Goal: Transaction & Acquisition: Purchase product/service

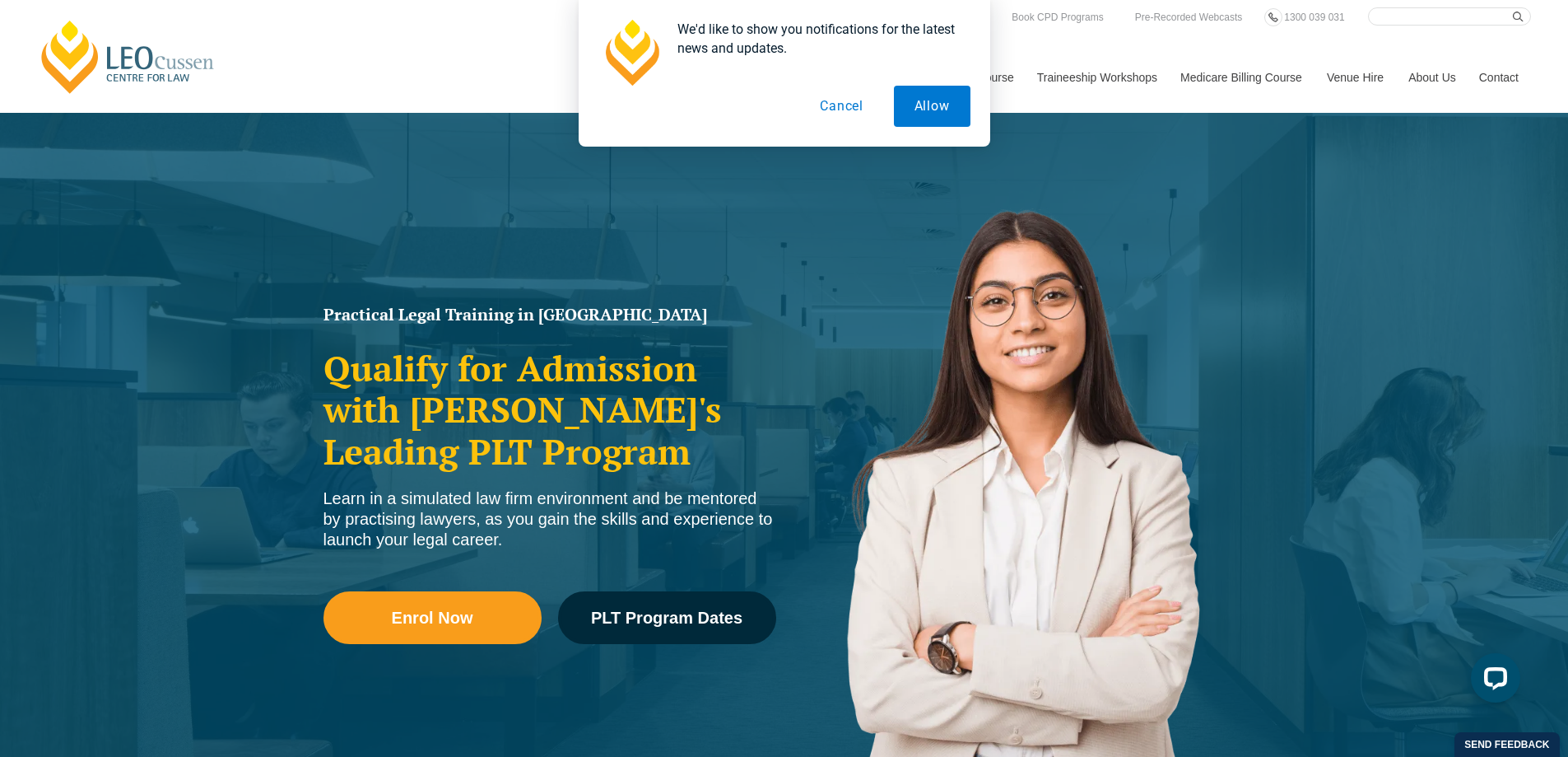
click at [839, 103] on button "Cancel" at bounding box center [842, 106] width 85 height 41
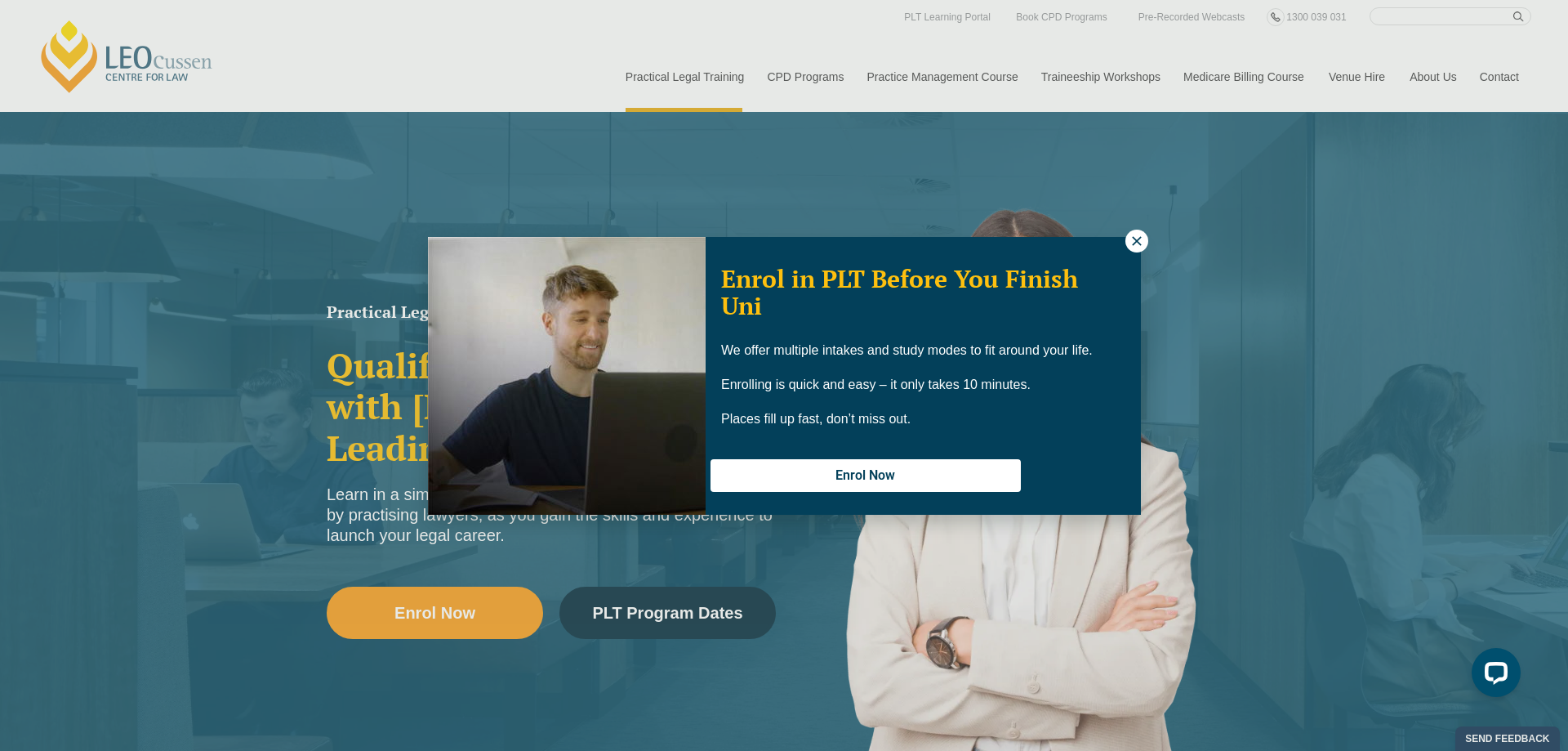
click at [790, 74] on div "Enrol in PLT Before You Finish Uni We offer multiple intakes and study modes to…" at bounding box center [784, 376] width 1568 height 751
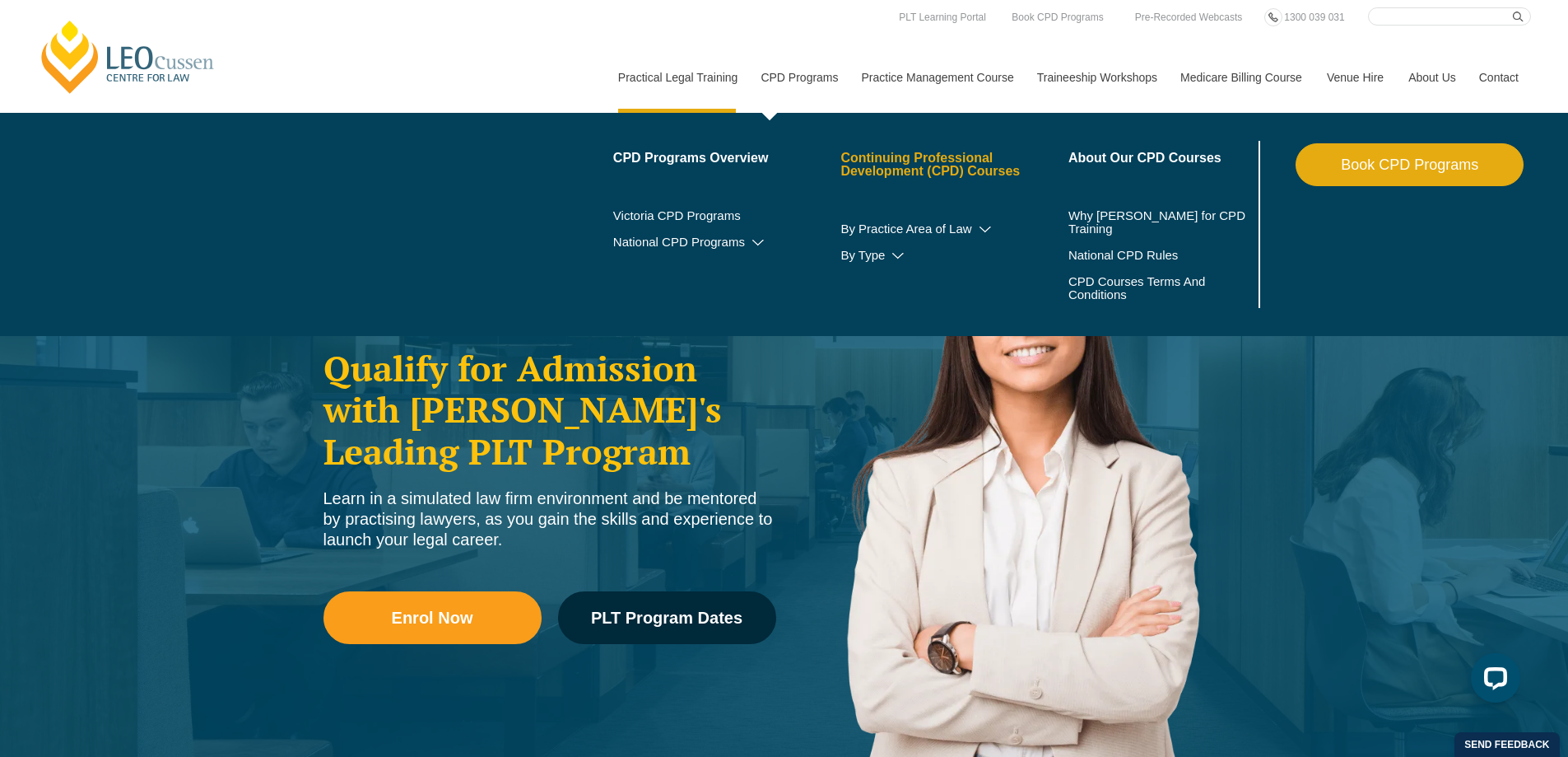
click at [871, 156] on link "Continuing Professional Development (CPD) Courses" at bounding box center [954, 165] width 228 height 27
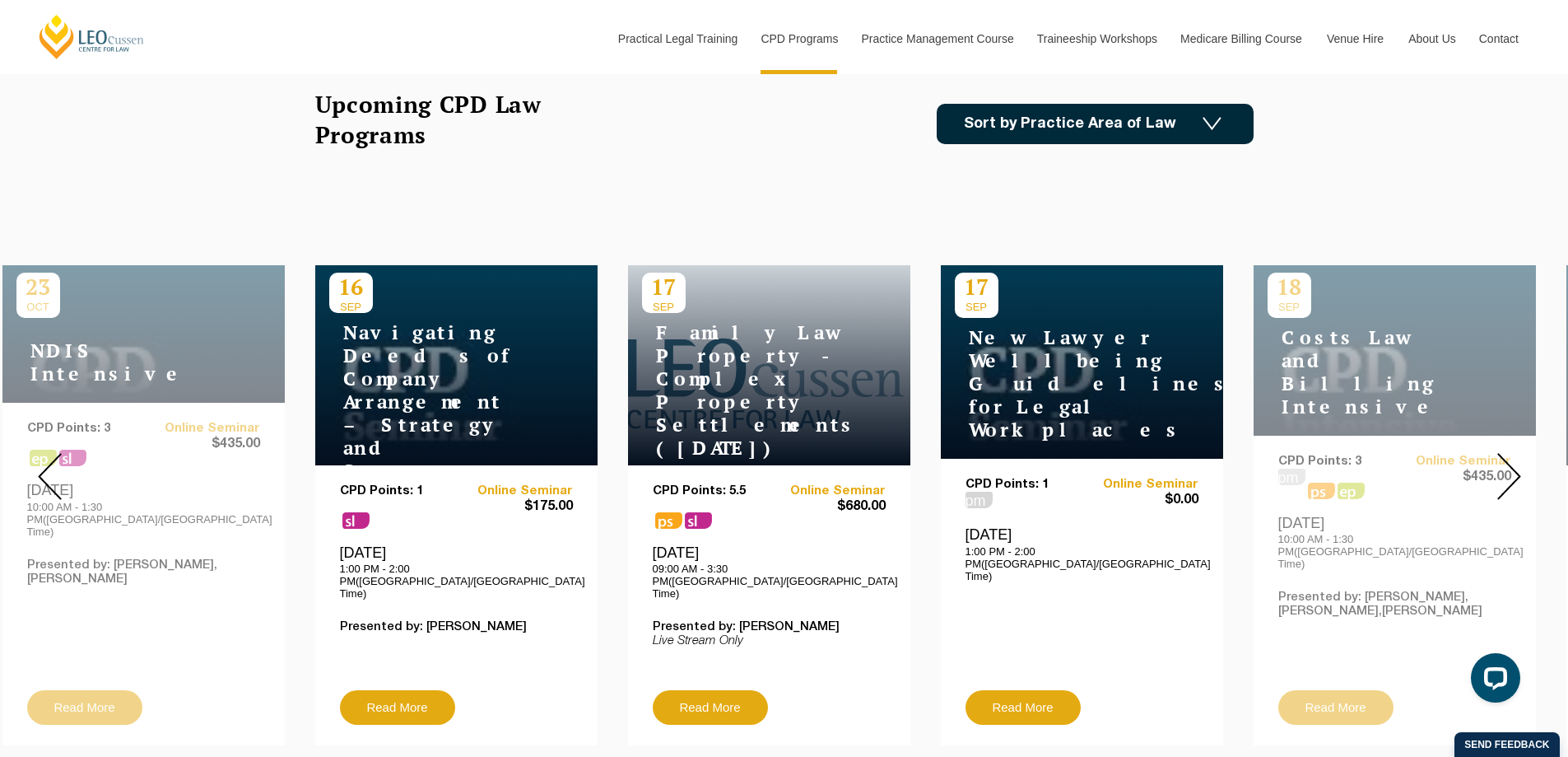
scroll to position [329, 0]
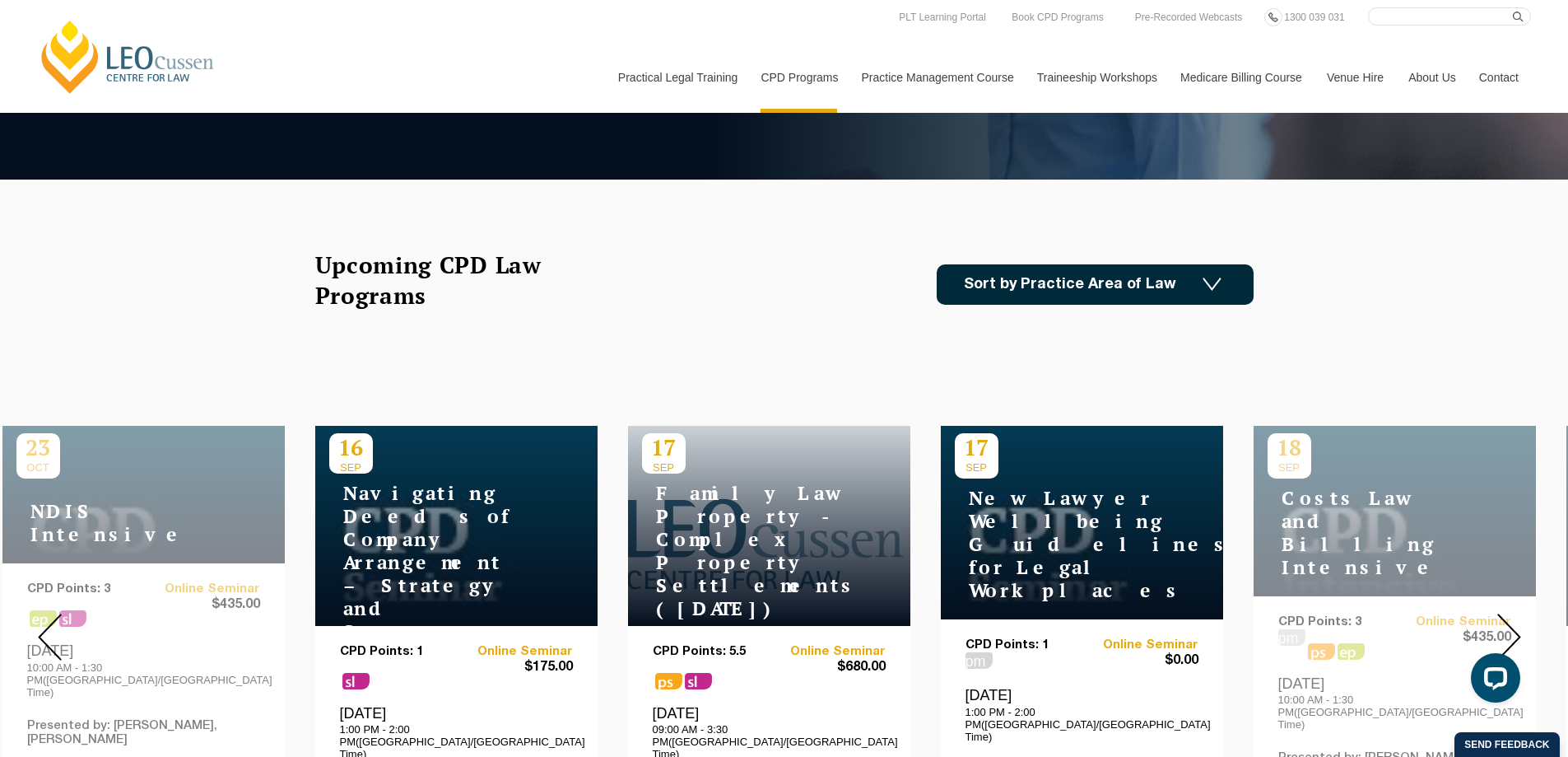
click at [1212, 288] on img at bounding box center [1211, 284] width 19 height 14
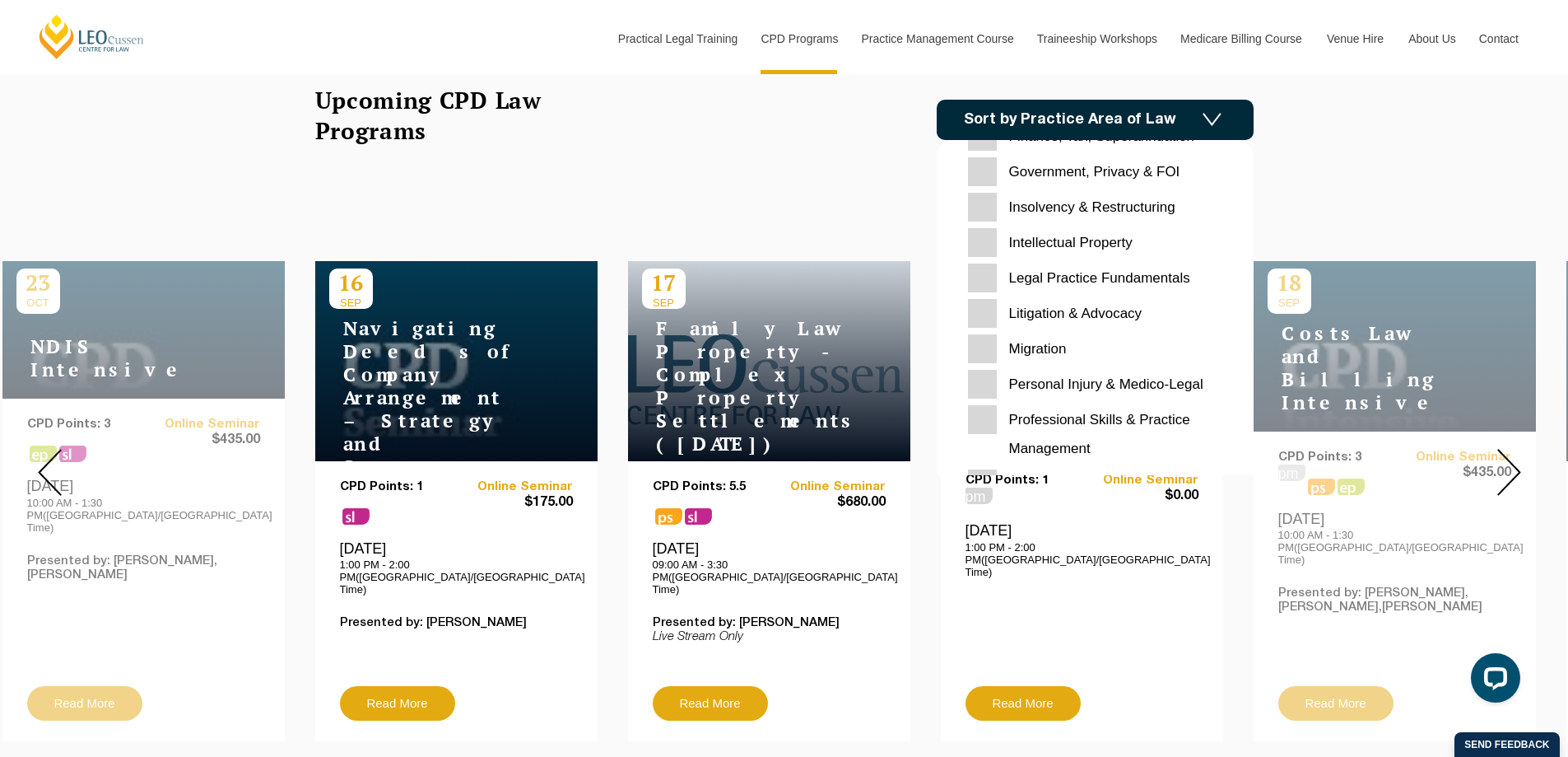
scroll to position [355, 0]
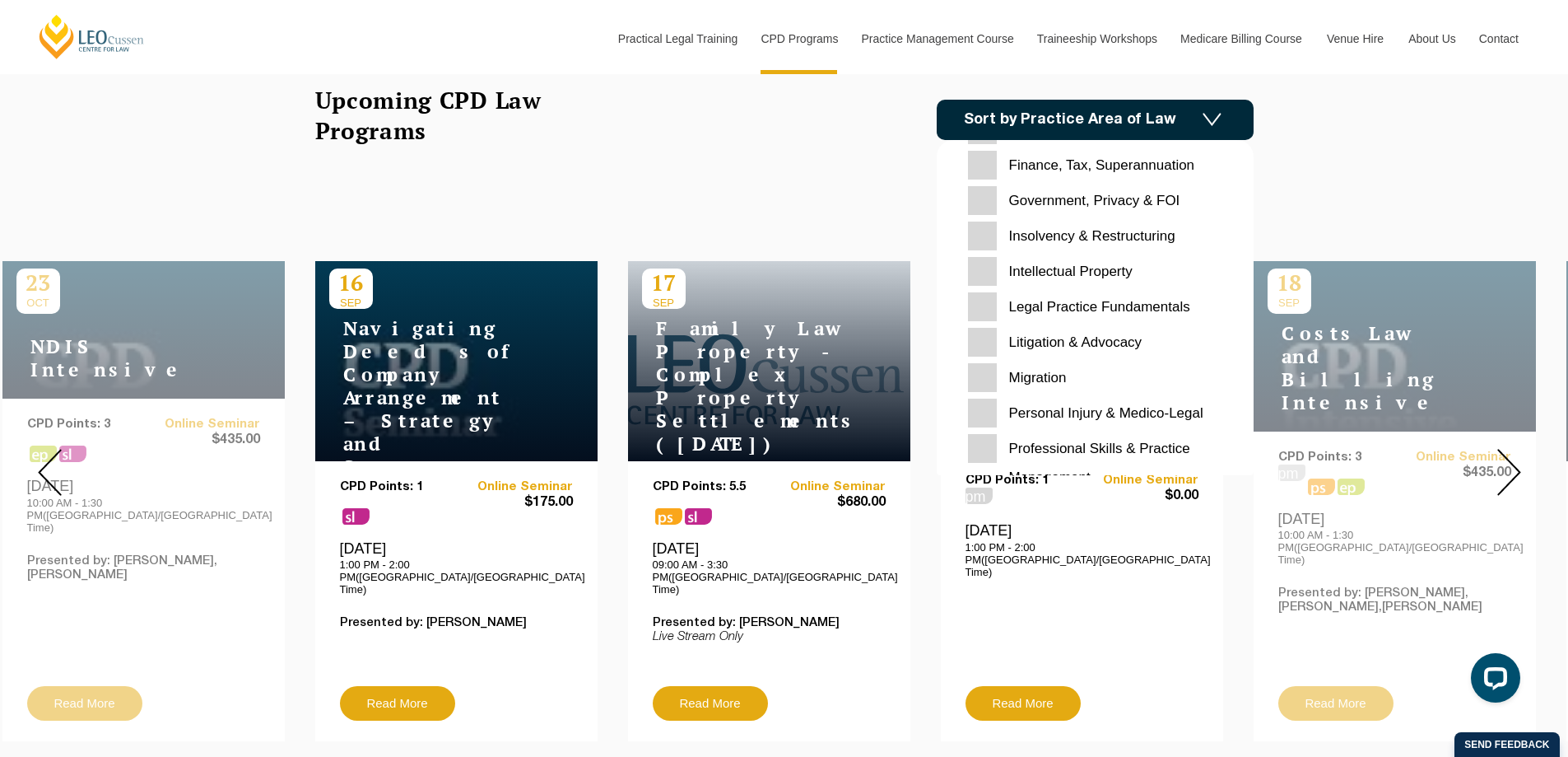
click at [1082, 337] on Advocacy "Litigation & Advocacy" at bounding box center [1095, 341] width 254 height 29
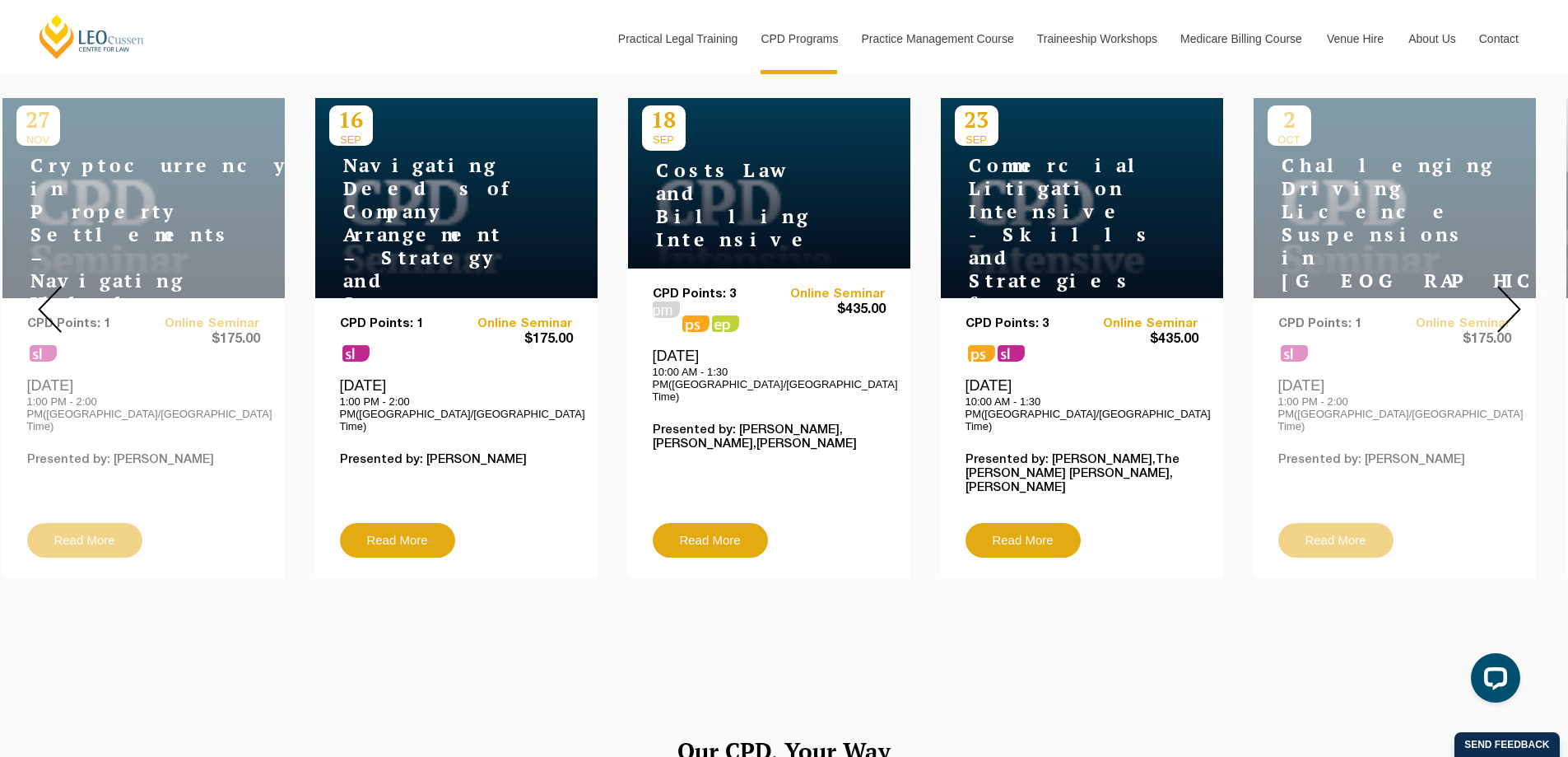
scroll to position [658, 0]
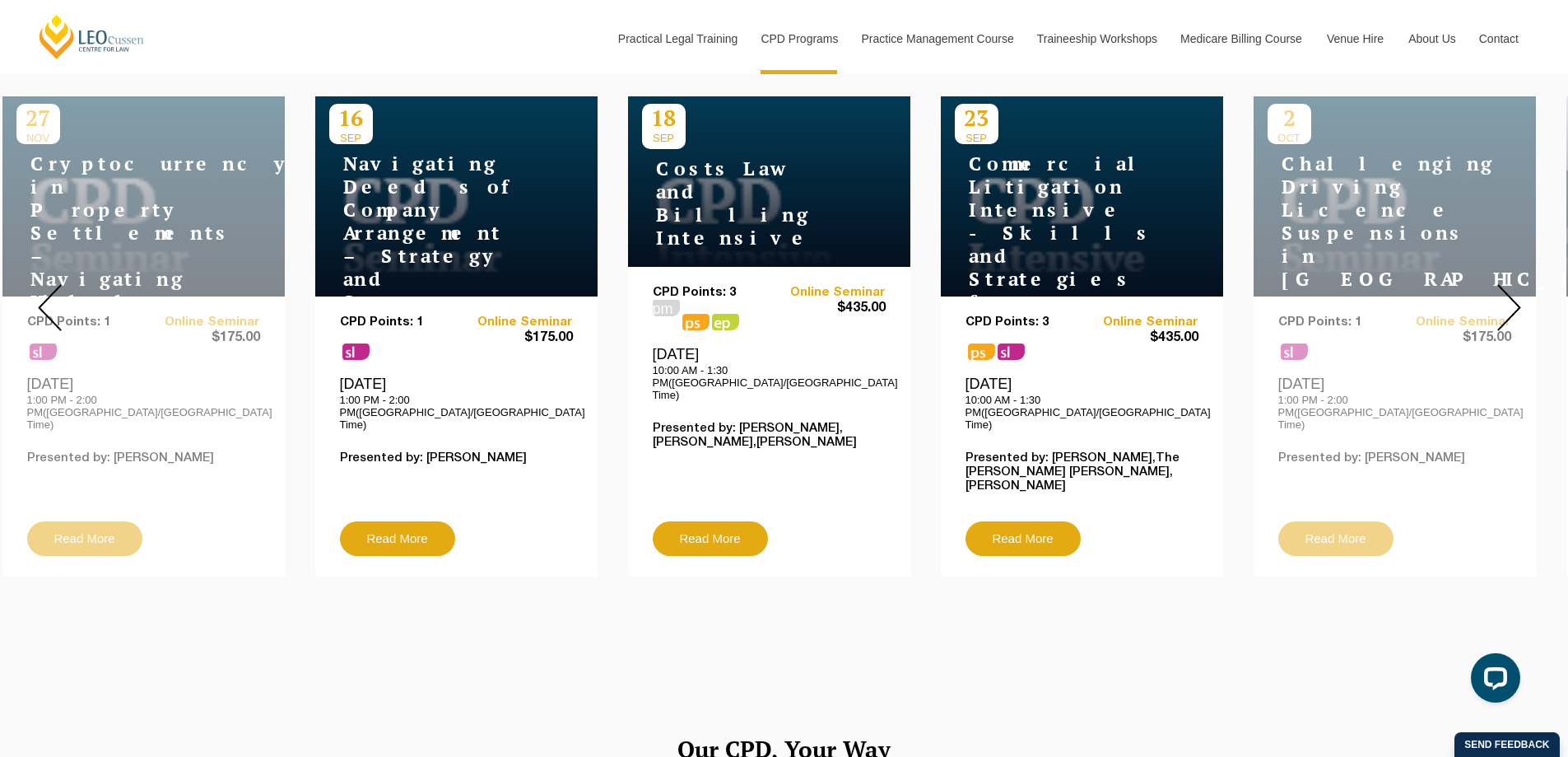
click at [1522, 296] on div at bounding box center [1509, 308] width 118 height 563
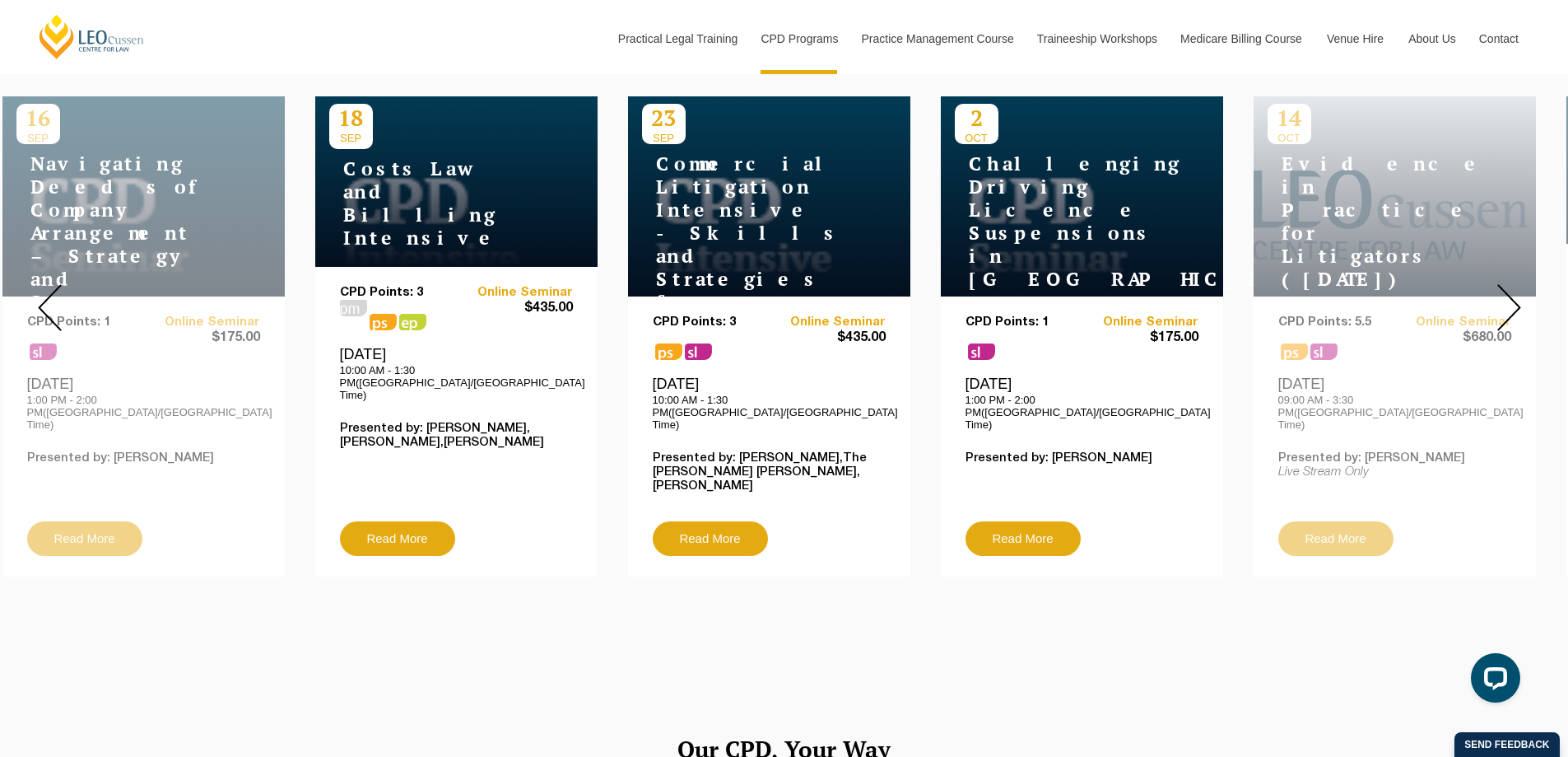
click at [1522, 296] on div at bounding box center [1509, 308] width 118 height 563
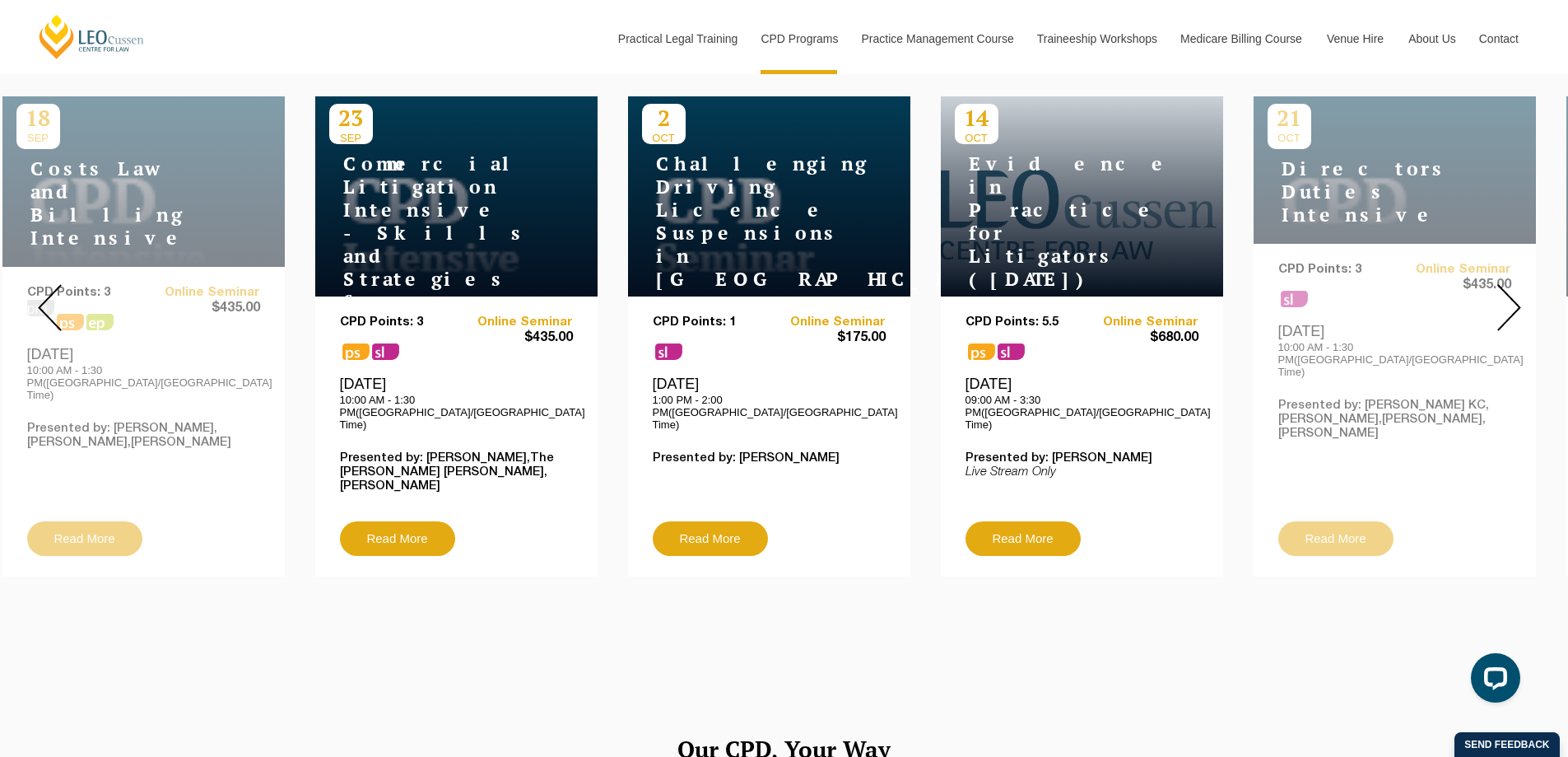
click at [1522, 296] on div at bounding box center [1509, 308] width 118 height 563
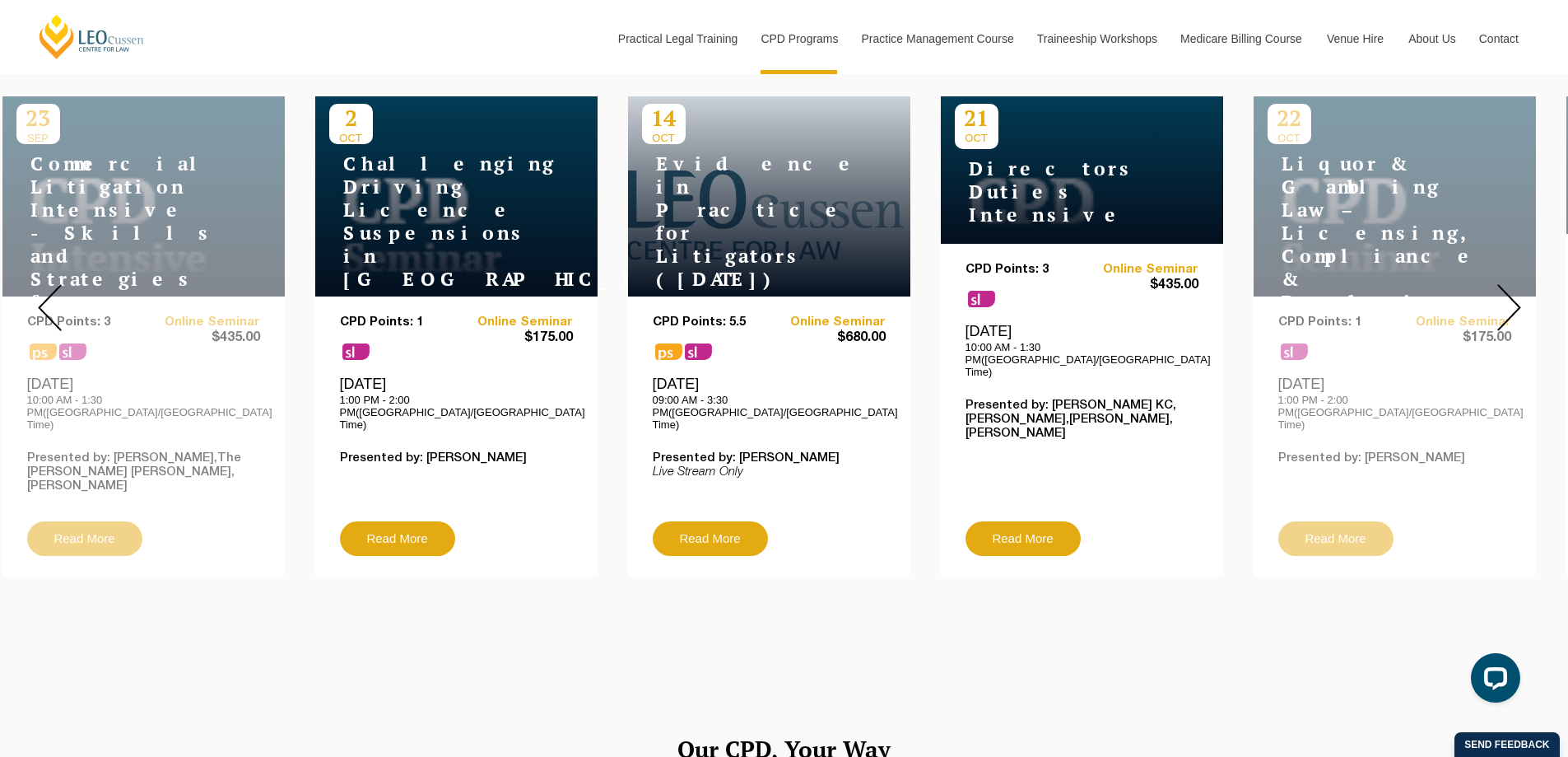
click at [1522, 296] on div at bounding box center [1509, 308] width 118 height 563
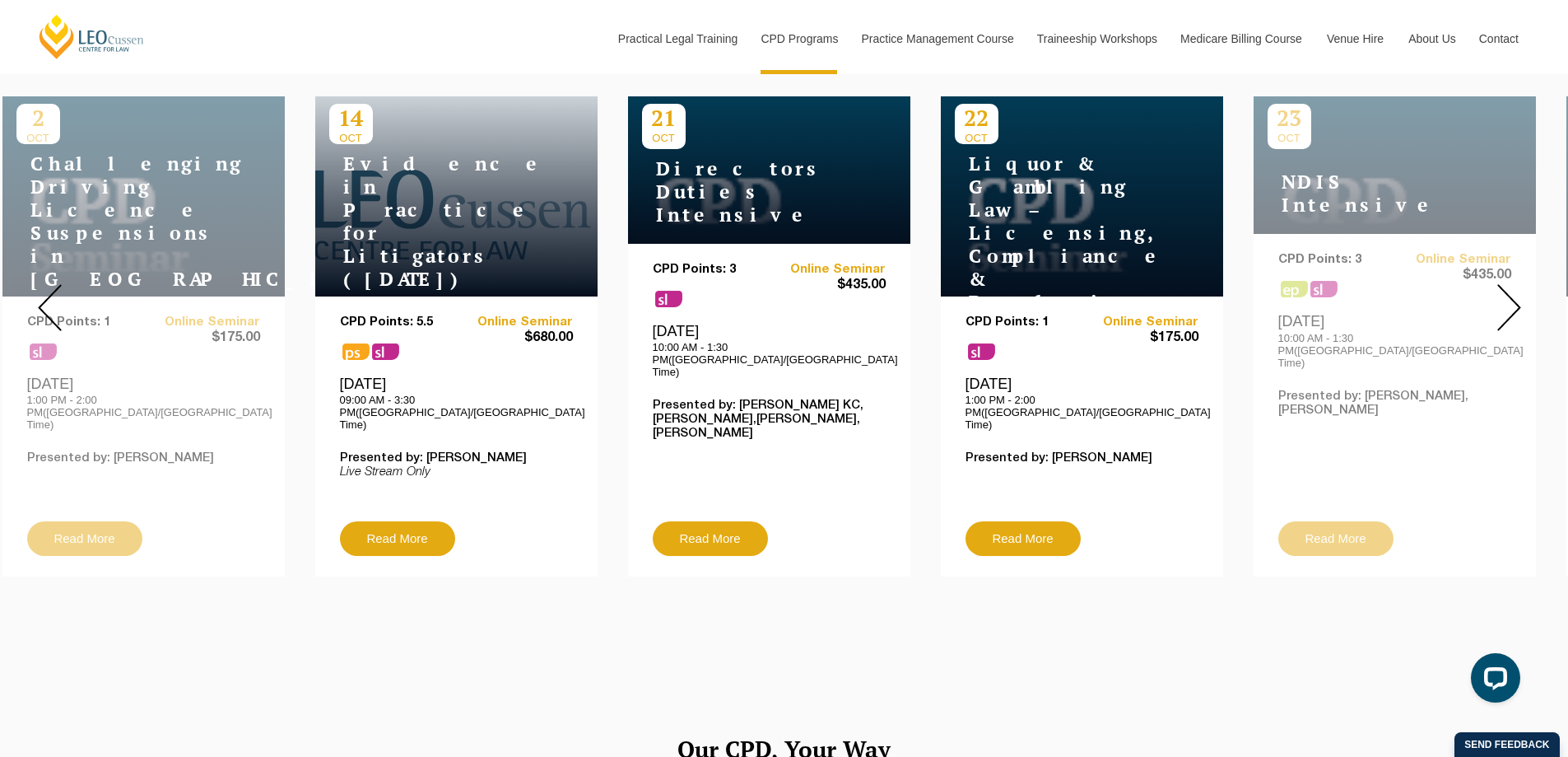
click at [1508, 299] on img at bounding box center [1509, 308] width 24 height 47
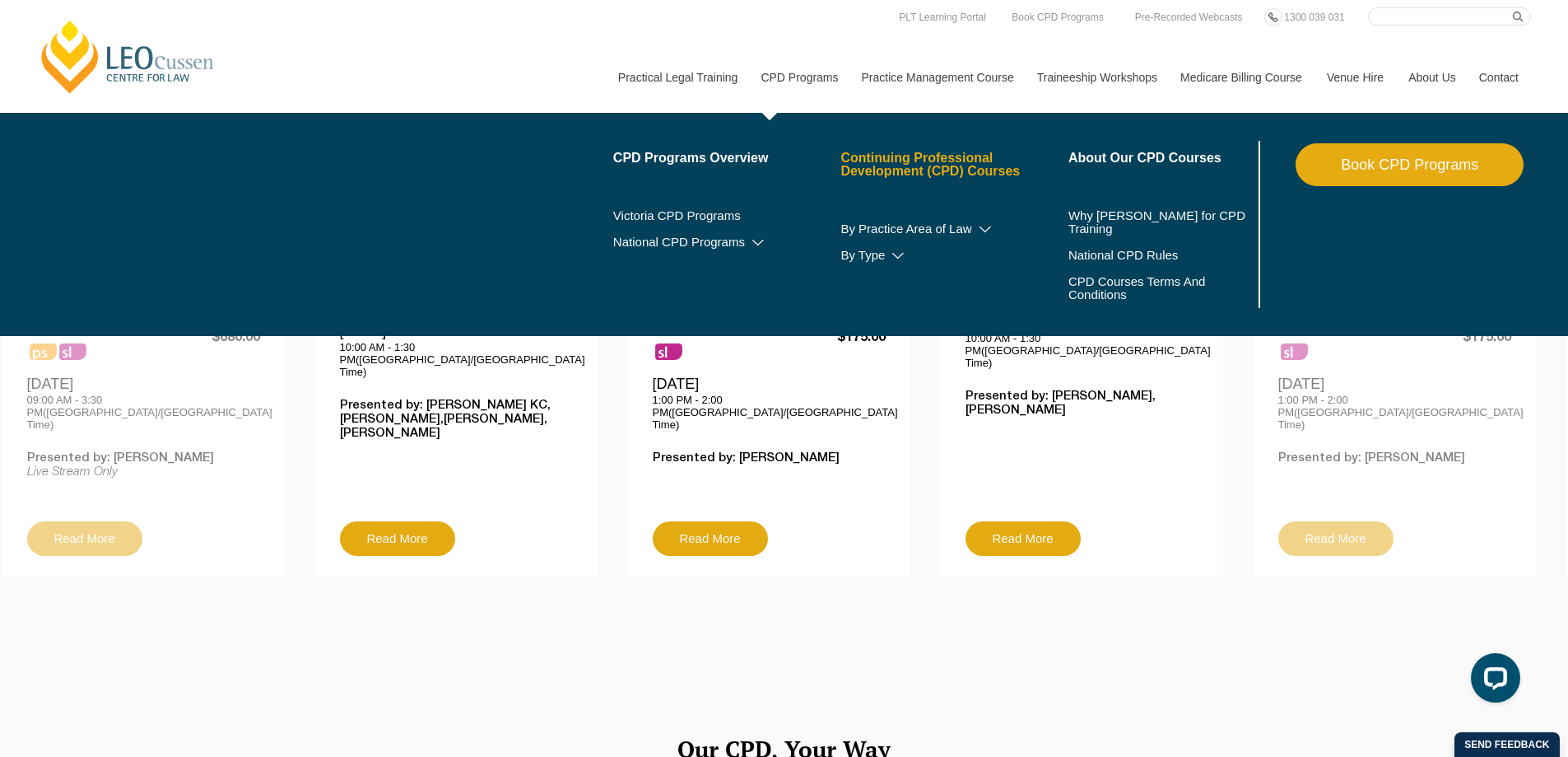
click at [936, 168] on link "Continuing Professional Development (CPD) Courses" at bounding box center [954, 165] width 228 height 27
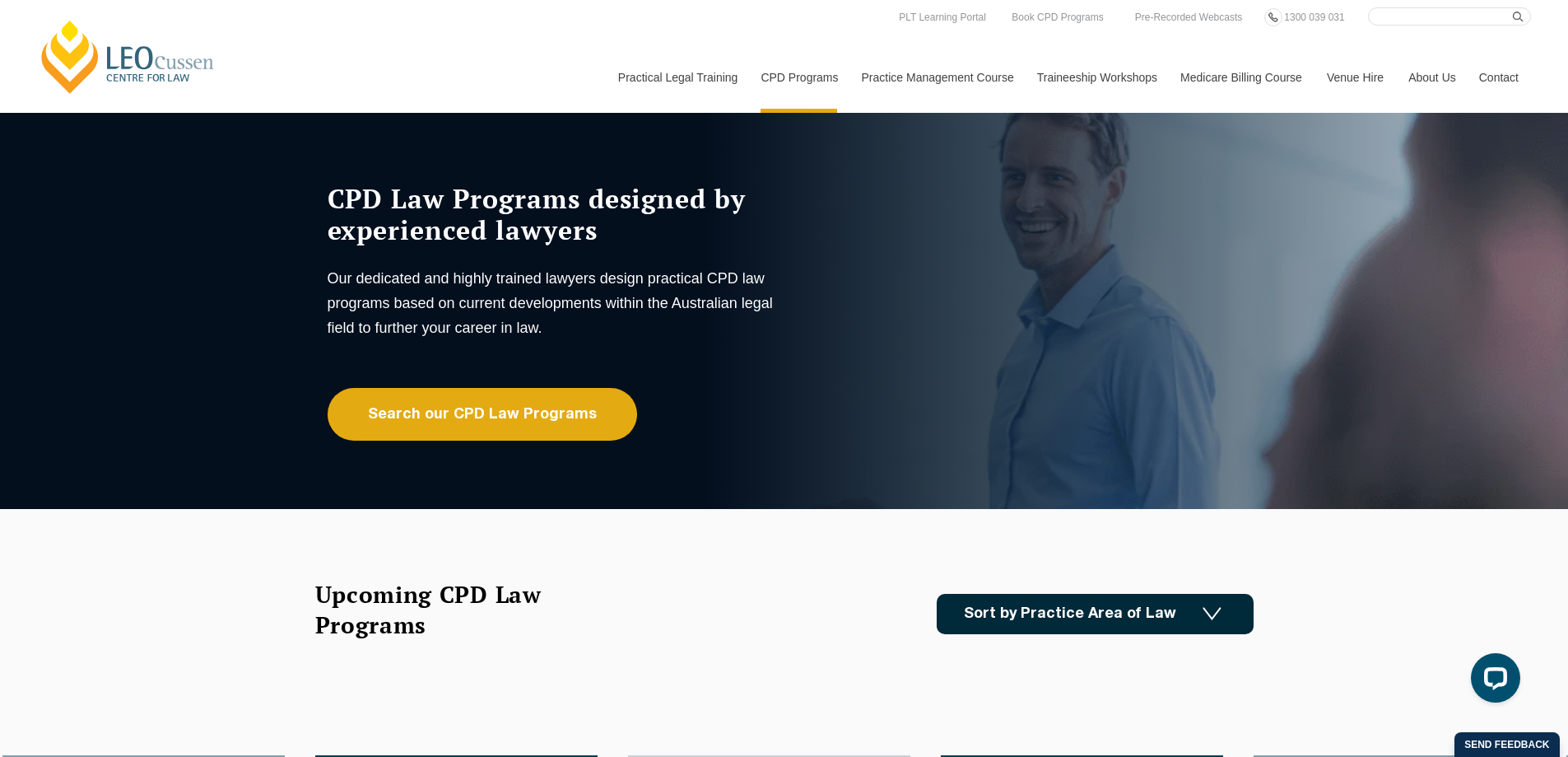
click at [1213, 614] on img at bounding box center [1211, 614] width 19 height 14
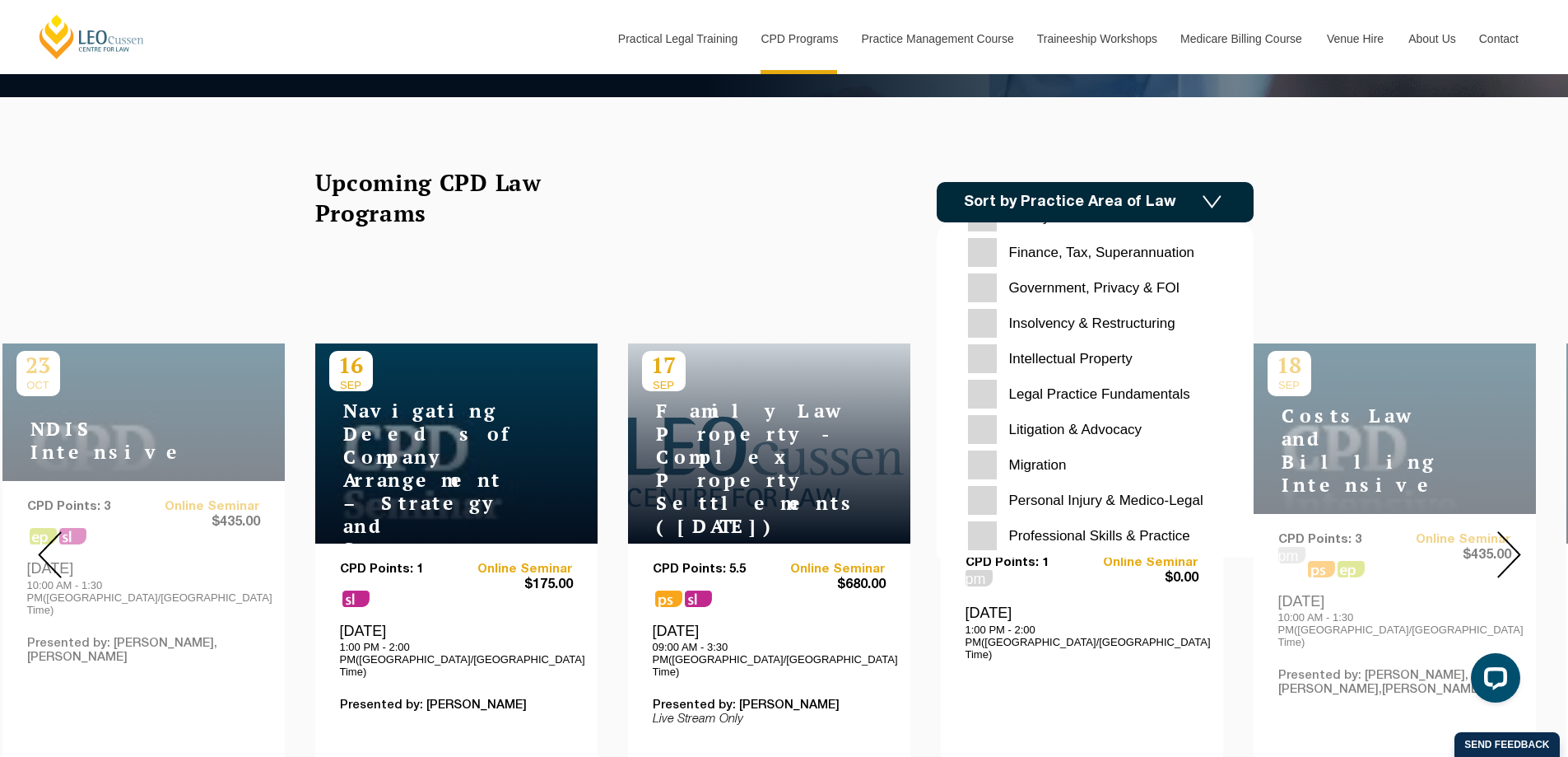
scroll to position [412, 0]
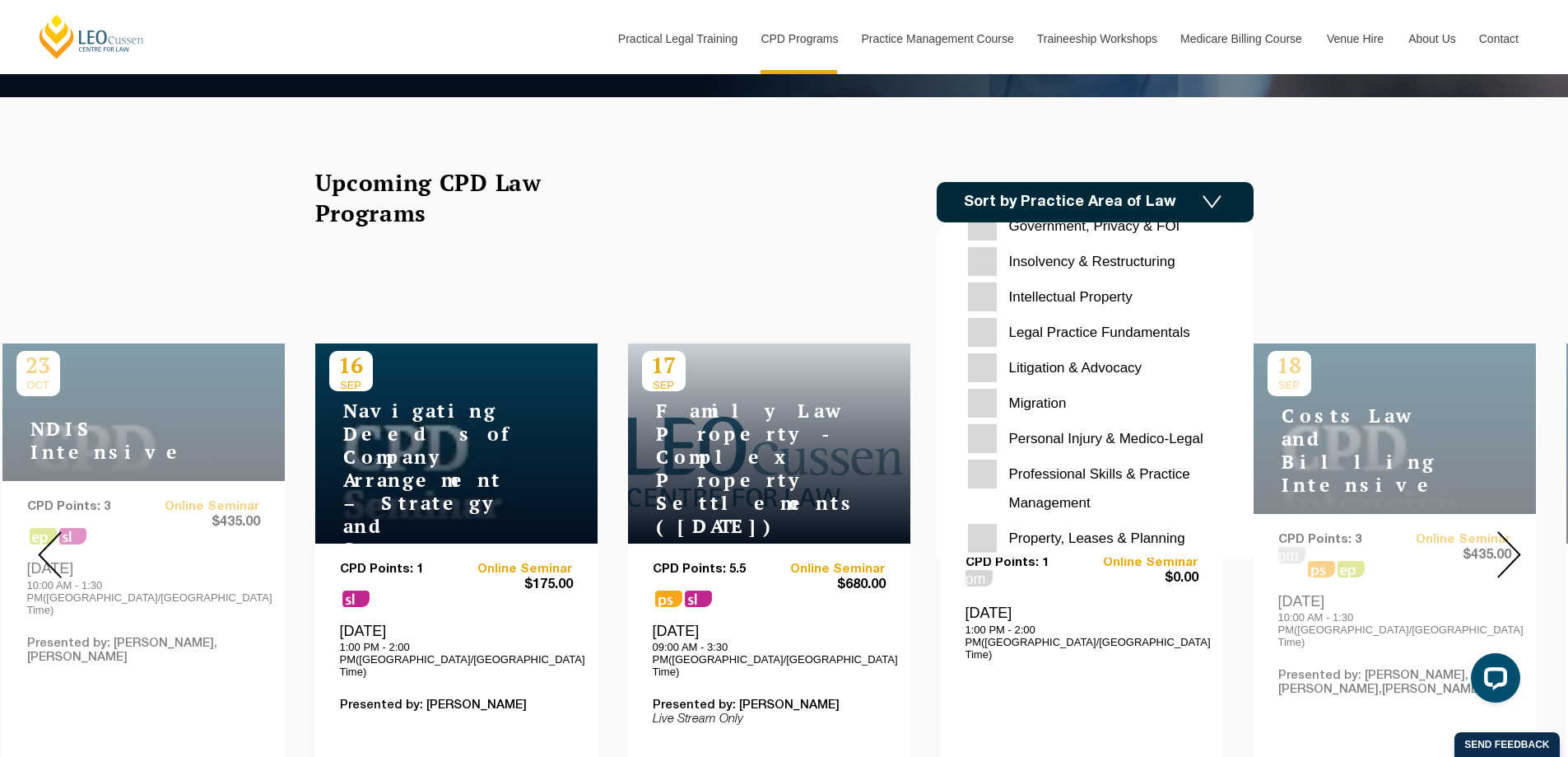
click at [1058, 438] on Medico-Legal "Personal Injury & Medico-Legal" at bounding box center [1095, 438] width 254 height 29
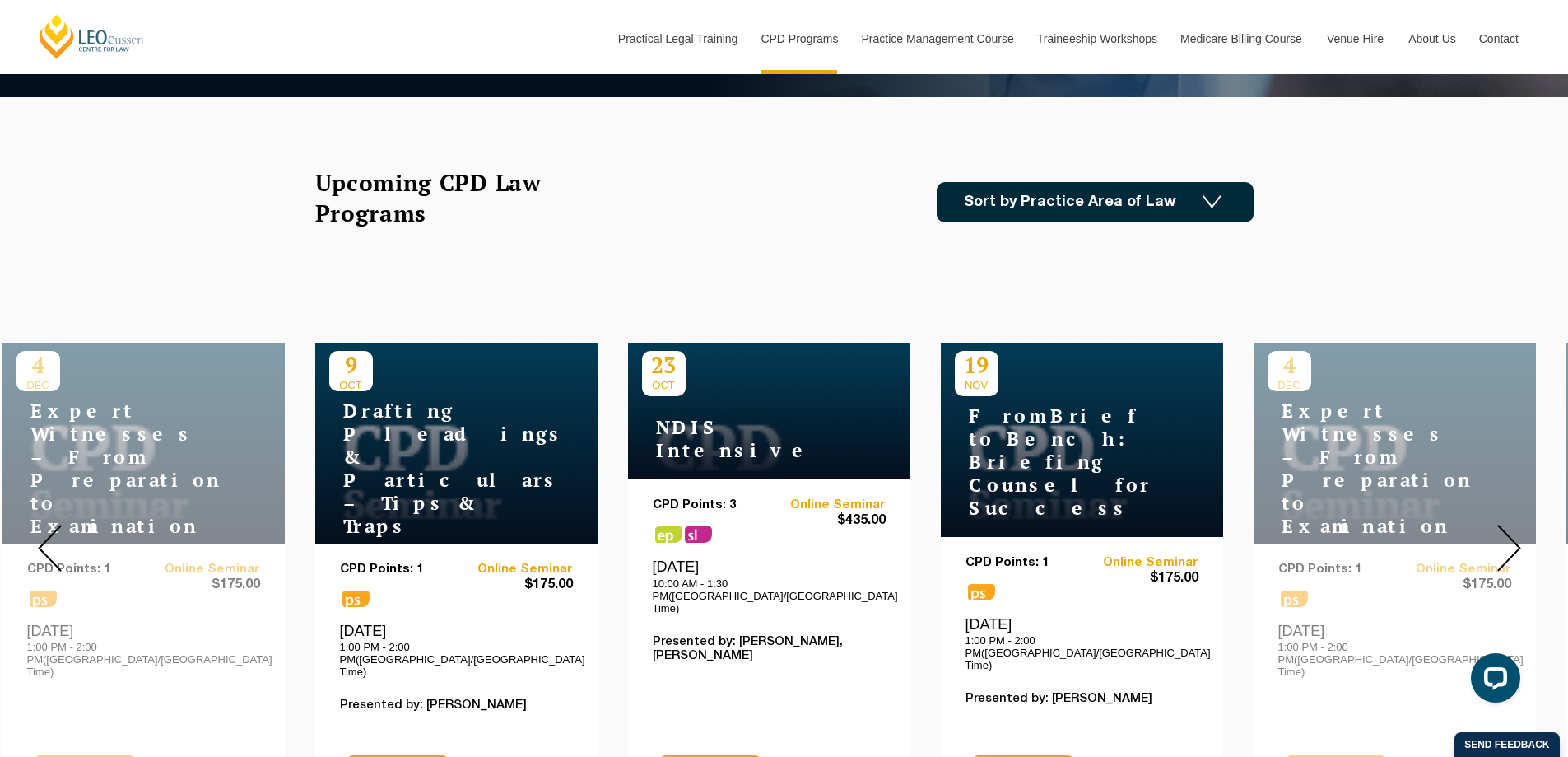
click at [448, 563] on div "CPD Points: 1 ps Online Seminar $175.00" at bounding box center [456, 658] width 233 height 192
click at [411, 622] on div "Thursday, 9 October 2025 1:00 PM - 2:00 PM(Australia/Melbourne Time)" at bounding box center [456, 650] width 233 height 56
click at [375, 424] on h4 "Drafting Pleadings & Particulars – Tips & Traps" at bounding box center [432, 468] width 206 height 138
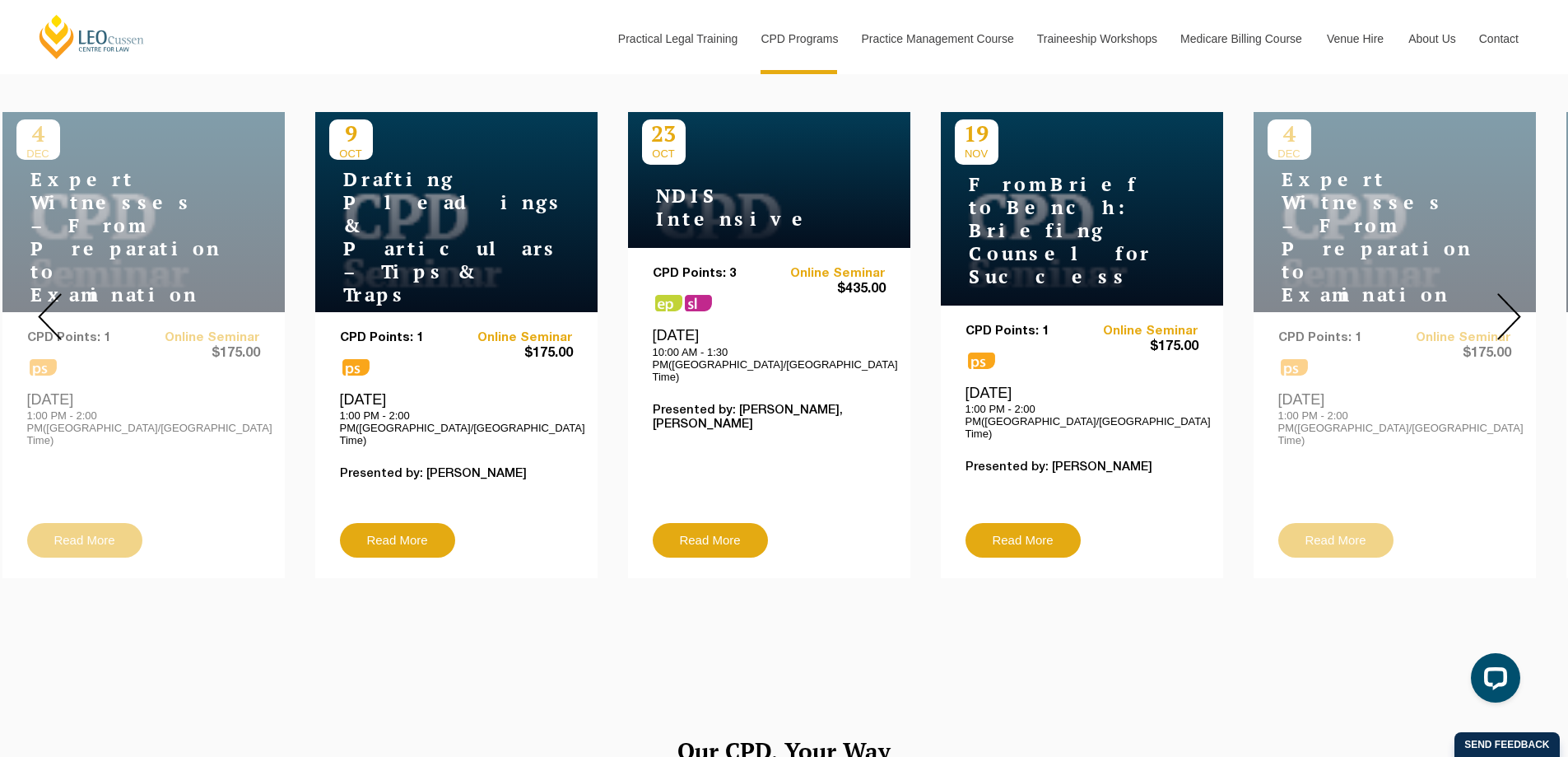
scroll to position [658, 0]
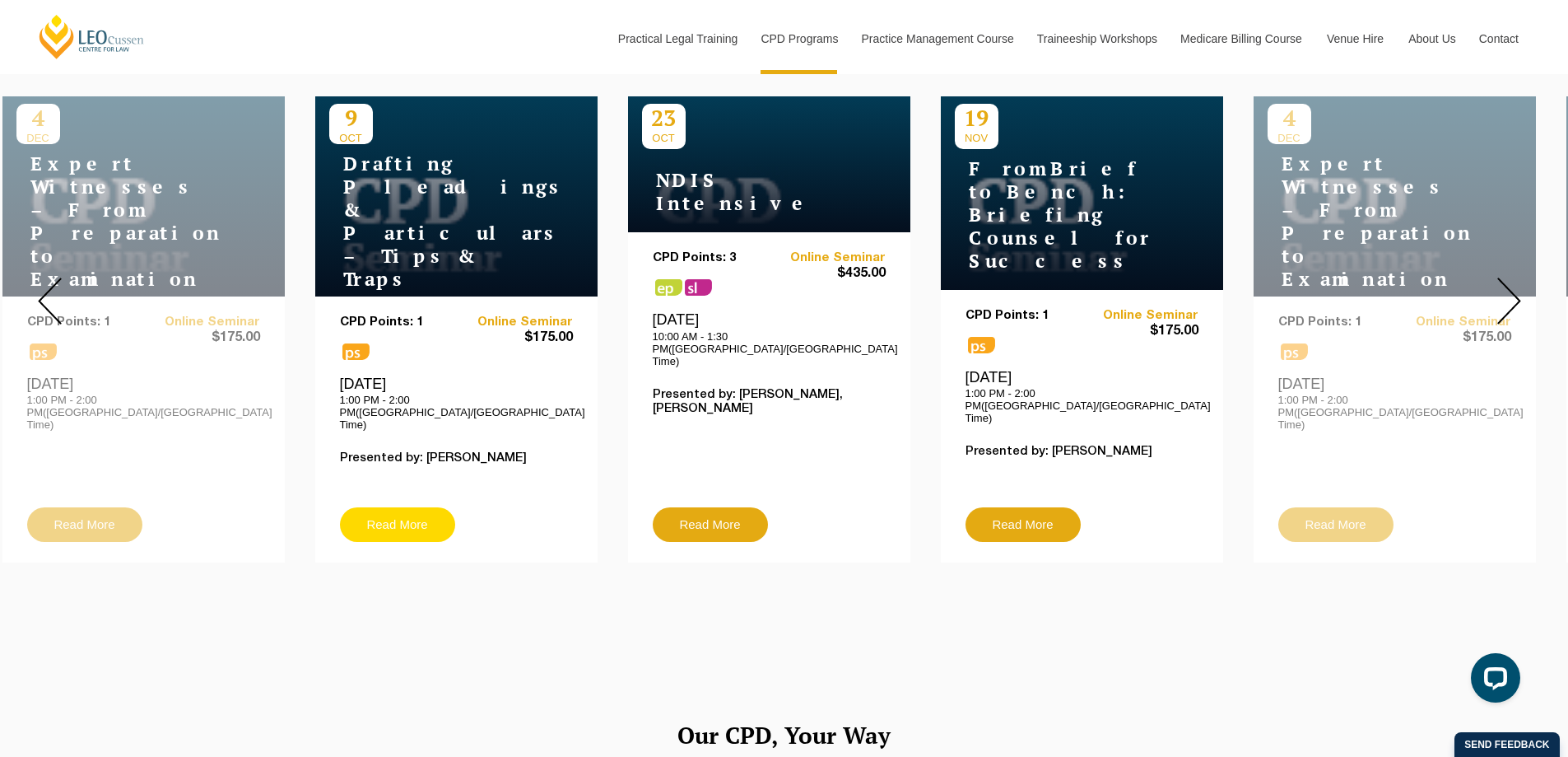
click at [392, 508] on link "Read More" at bounding box center [397, 524] width 115 height 34
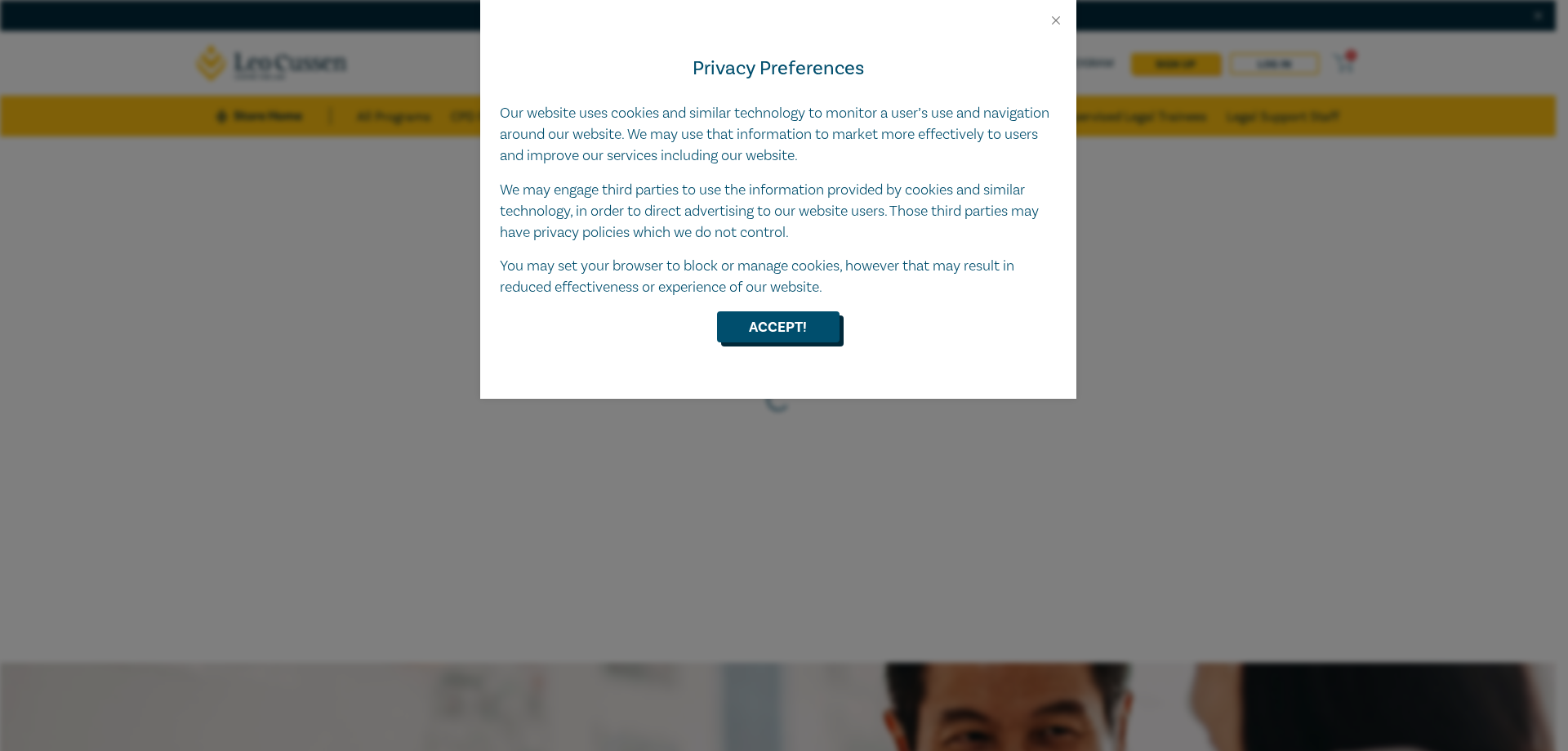
click at [781, 323] on button "Accept!" at bounding box center [777, 327] width 122 height 31
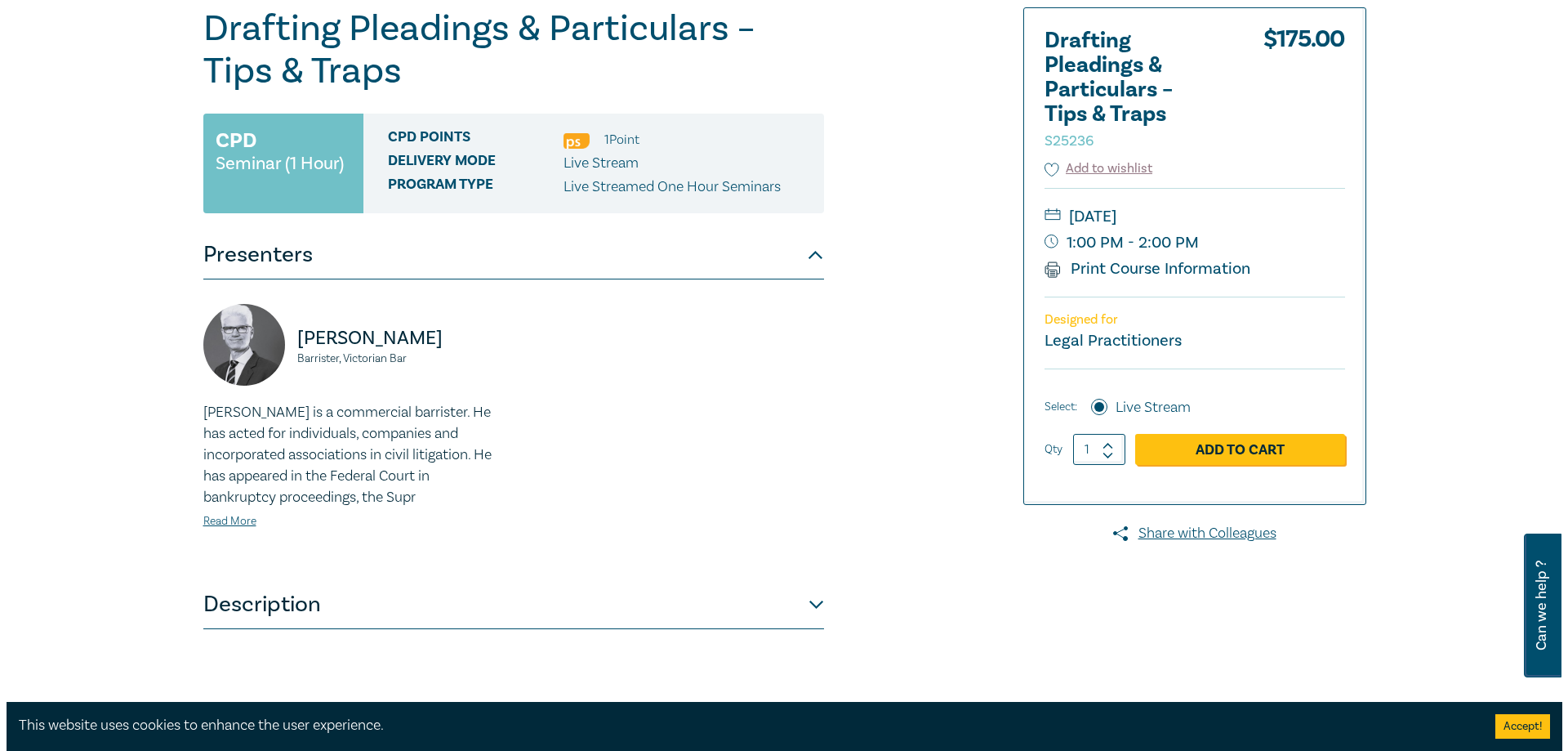
scroll to position [245, 0]
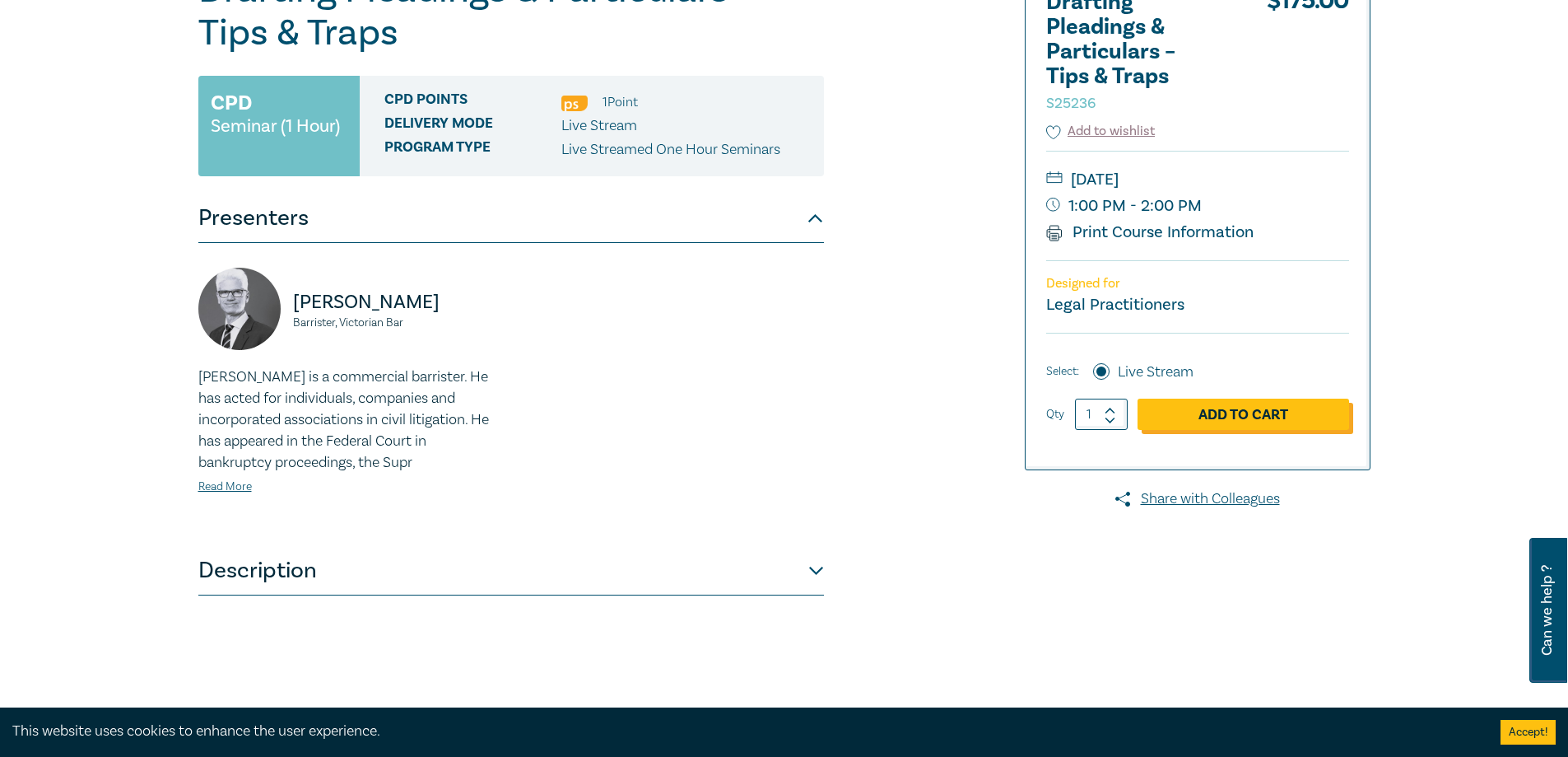
click at [1224, 420] on link "Add to Cart" at bounding box center [1243, 414] width 212 height 32
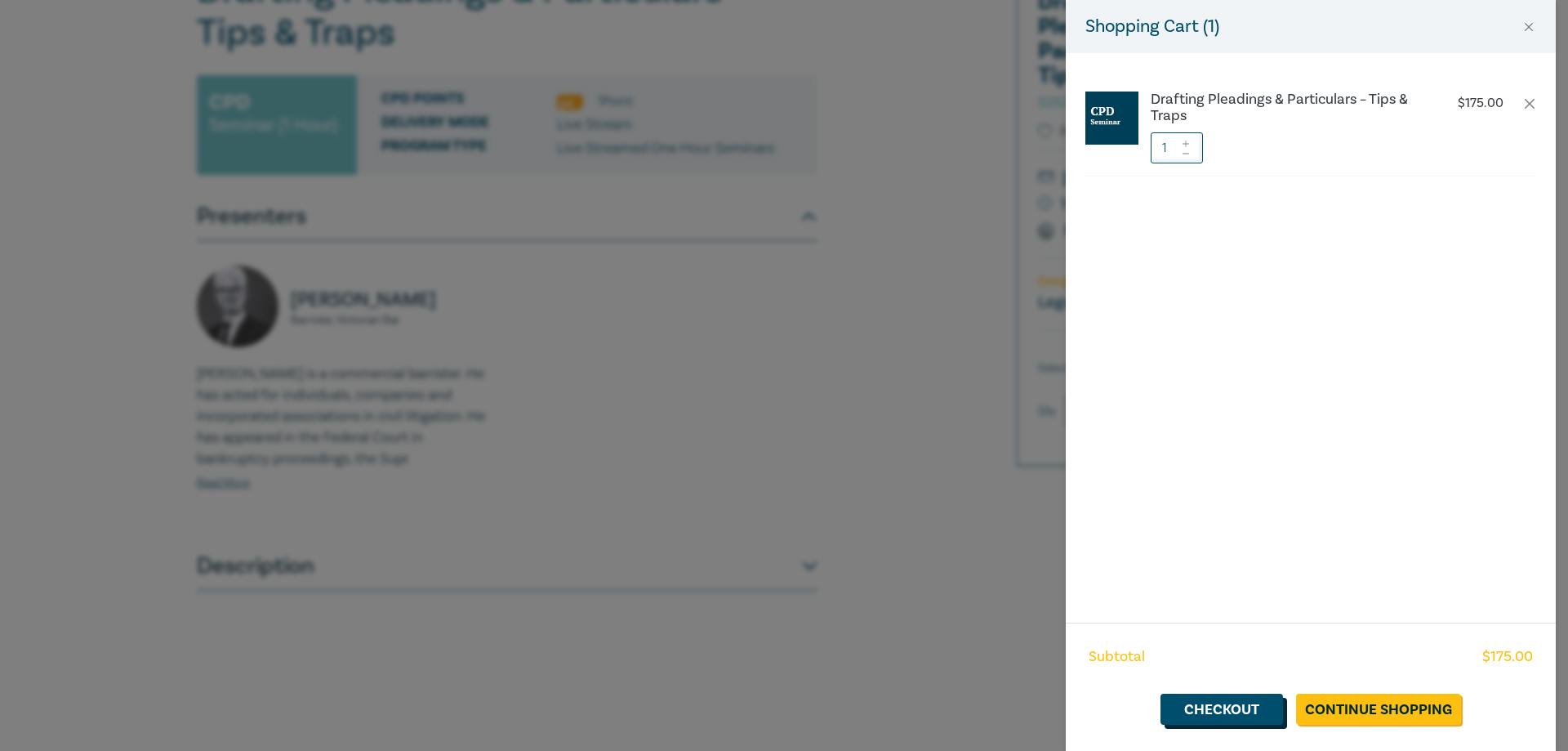
click at [1212, 707] on link "Checkout" at bounding box center [1221, 709] width 122 height 31
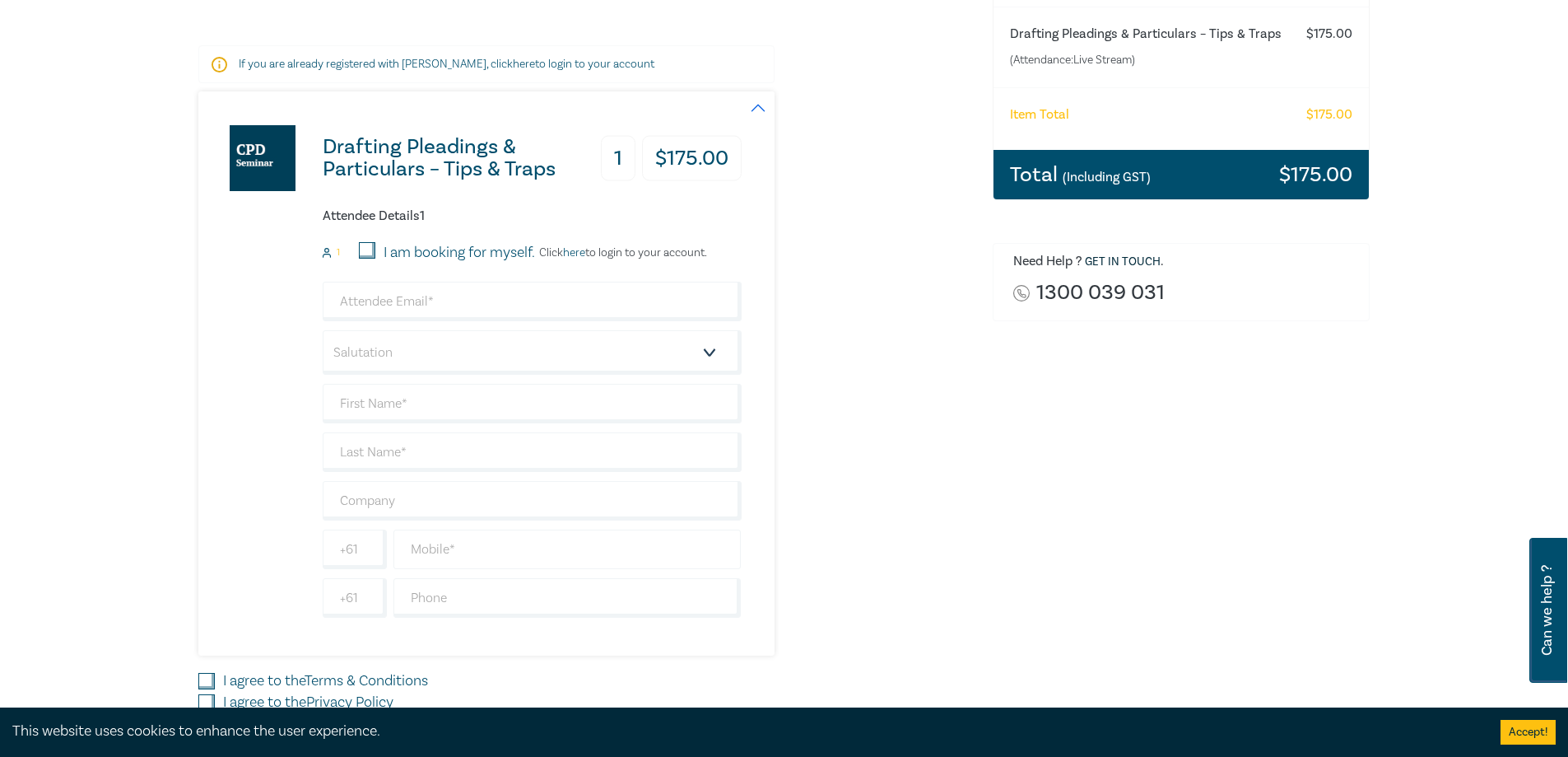
scroll to position [247, 0]
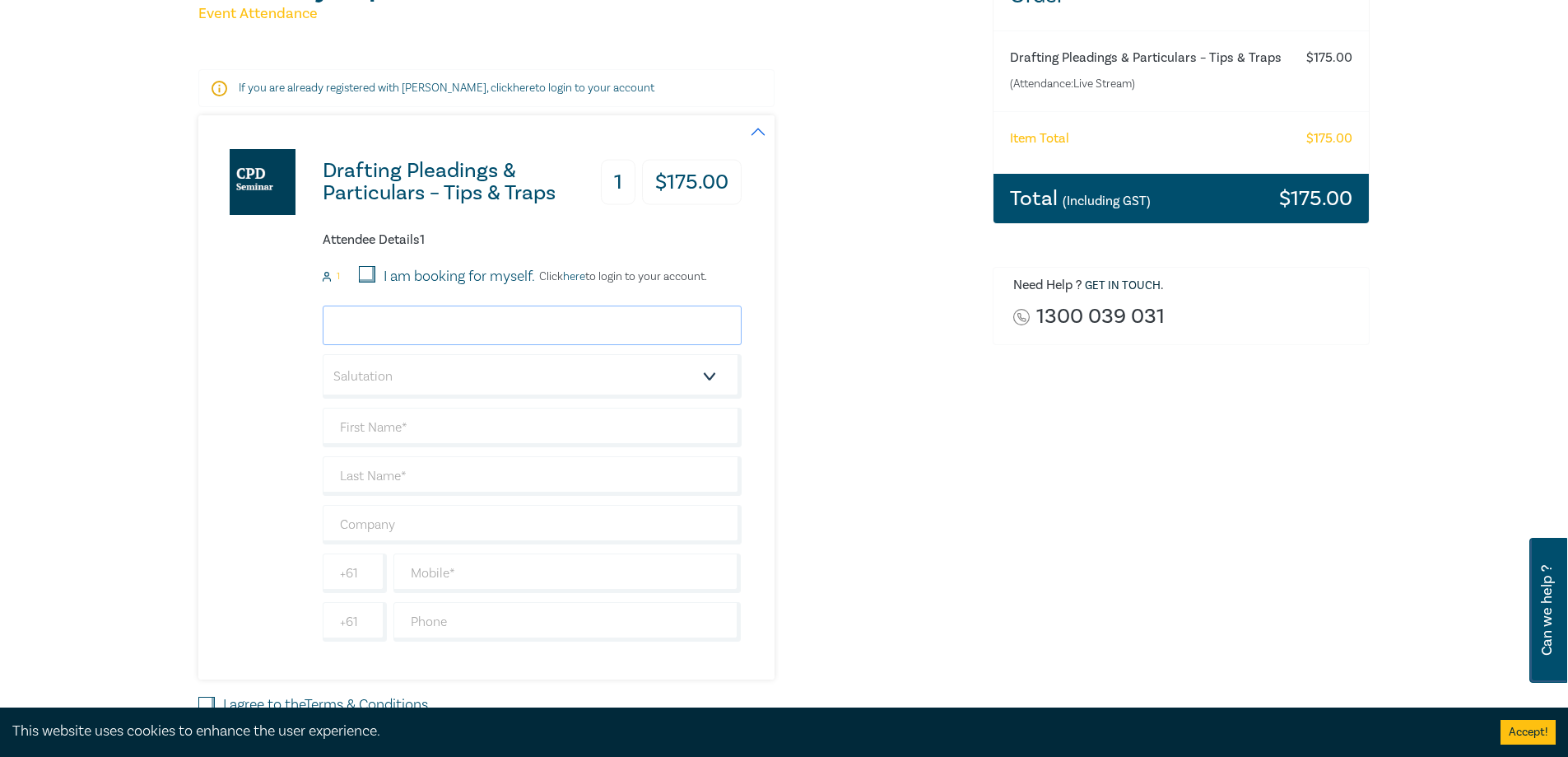
click at [710, 322] on input "email" at bounding box center [531, 325] width 419 height 39
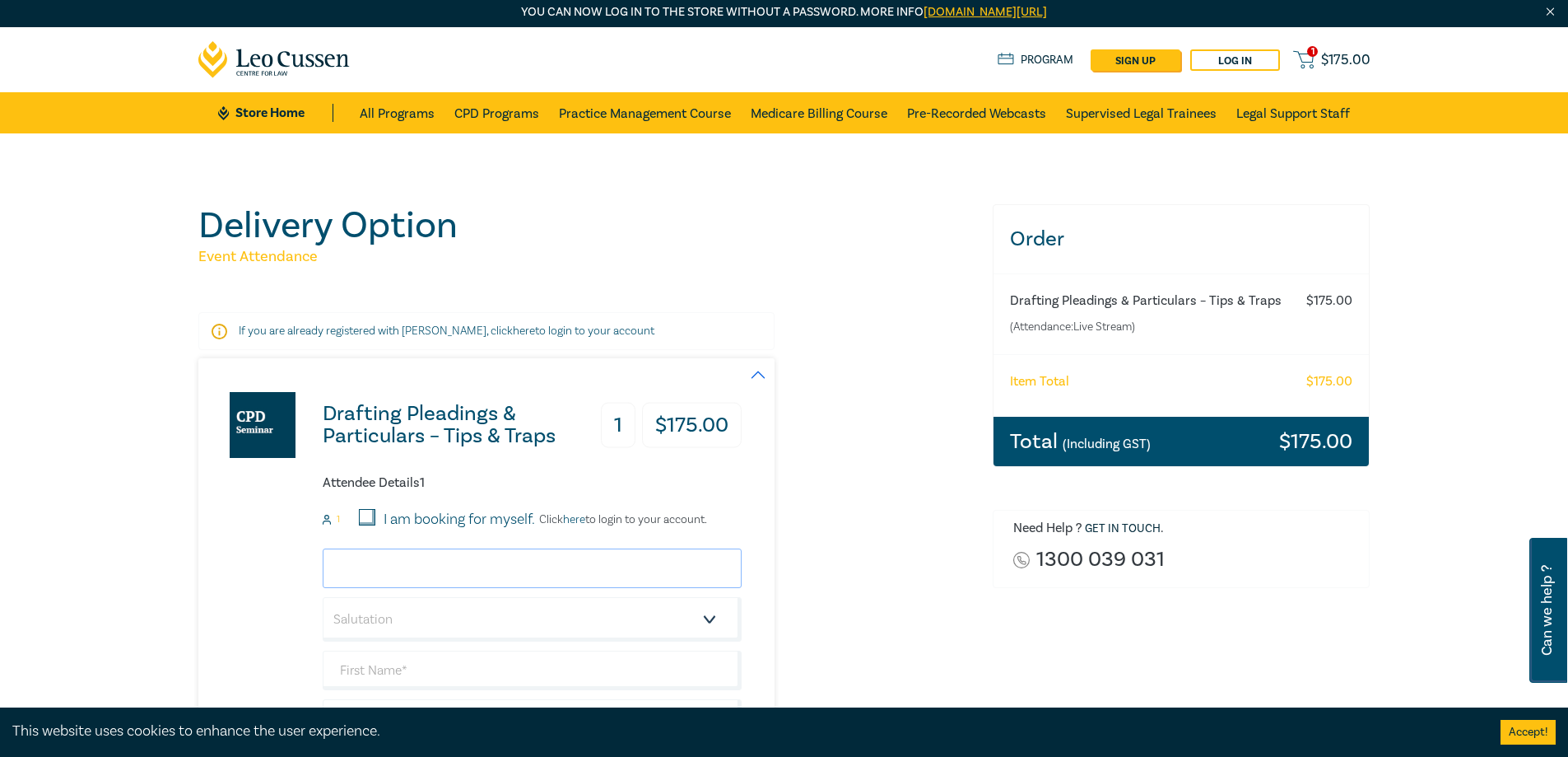
scroll to position [0, 0]
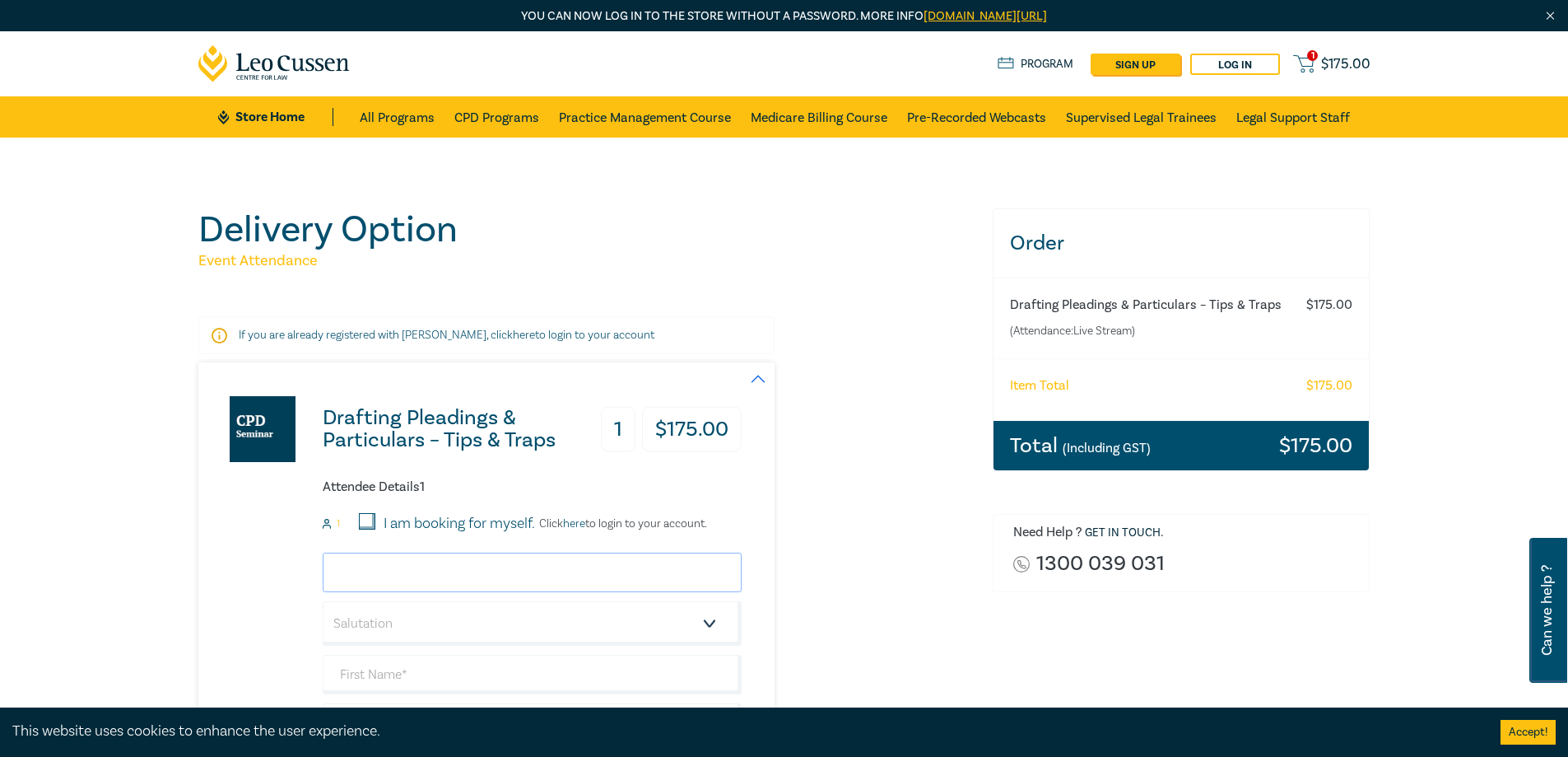
click at [358, 568] on input "email" at bounding box center [531, 572] width 419 height 39
type input "[EMAIL_ADDRESS][DOMAIN_NAME]"
click at [708, 626] on select "Salutation Mr. Mrs. Ms. Miss Dr. Prof. Other" at bounding box center [531, 623] width 419 height 44
select select "Mr."
click at [322, 601] on select "Salutation Mr. Mrs. Ms. Miss Dr. Prof. Other" at bounding box center [531, 623] width 419 height 44
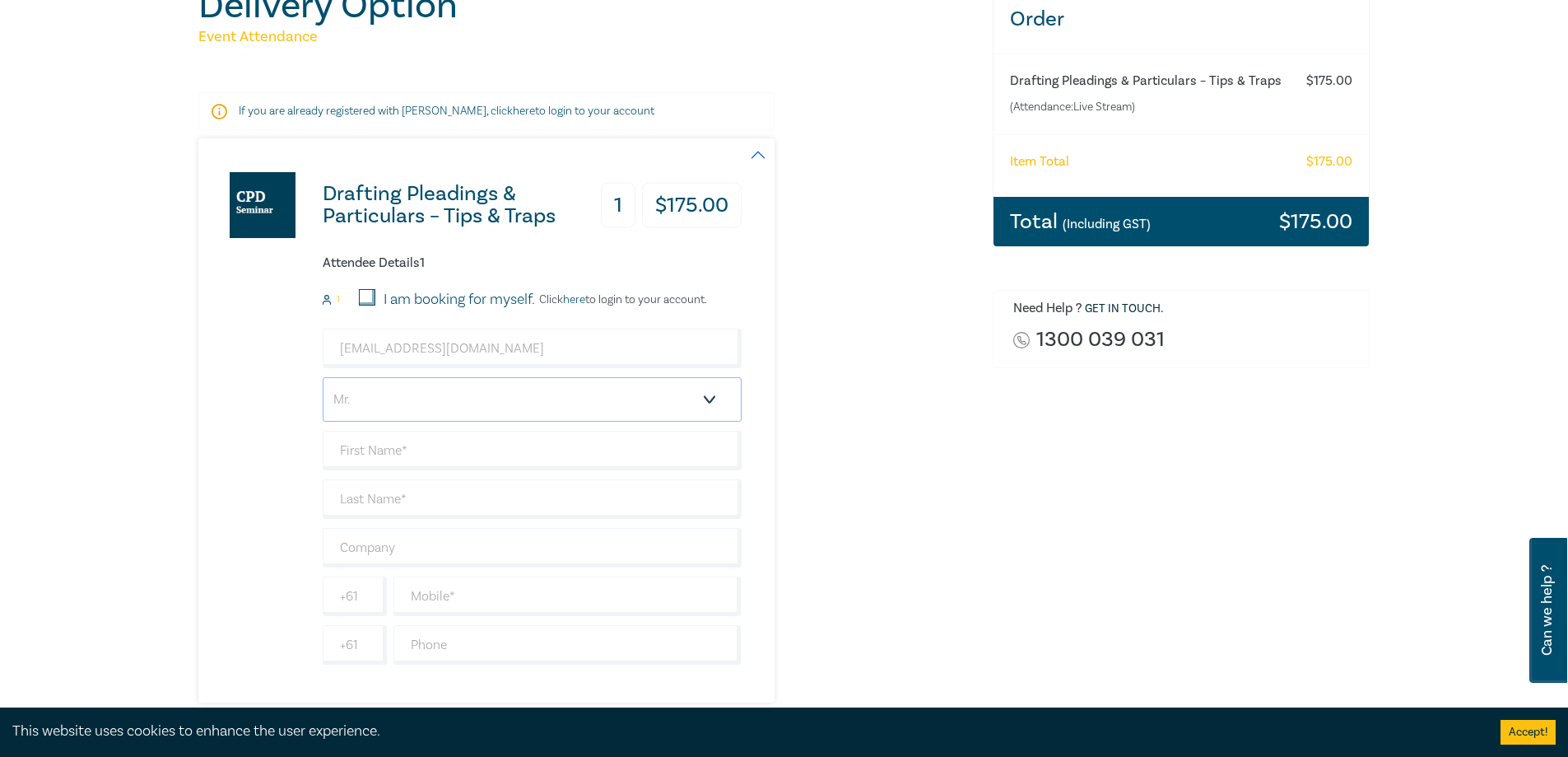
scroll to position [247, 0]
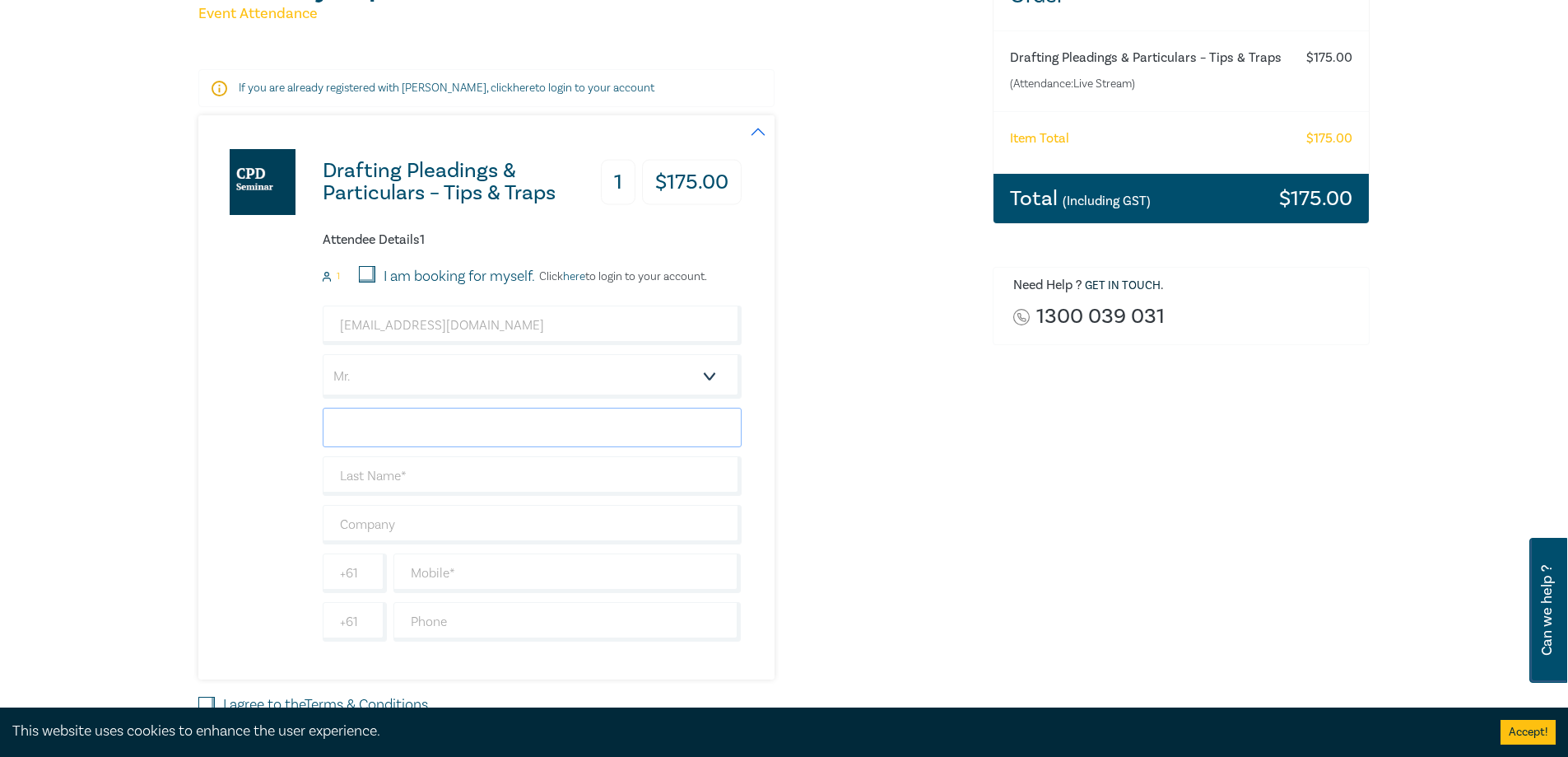
click at [558, 431] on input "text" at bounding box center [531, 427] width 419 height 39
type input "[PERSON_NAME]"
click at [340, 530] on input "text" at bounding box center [531, 524] width 419 height 39
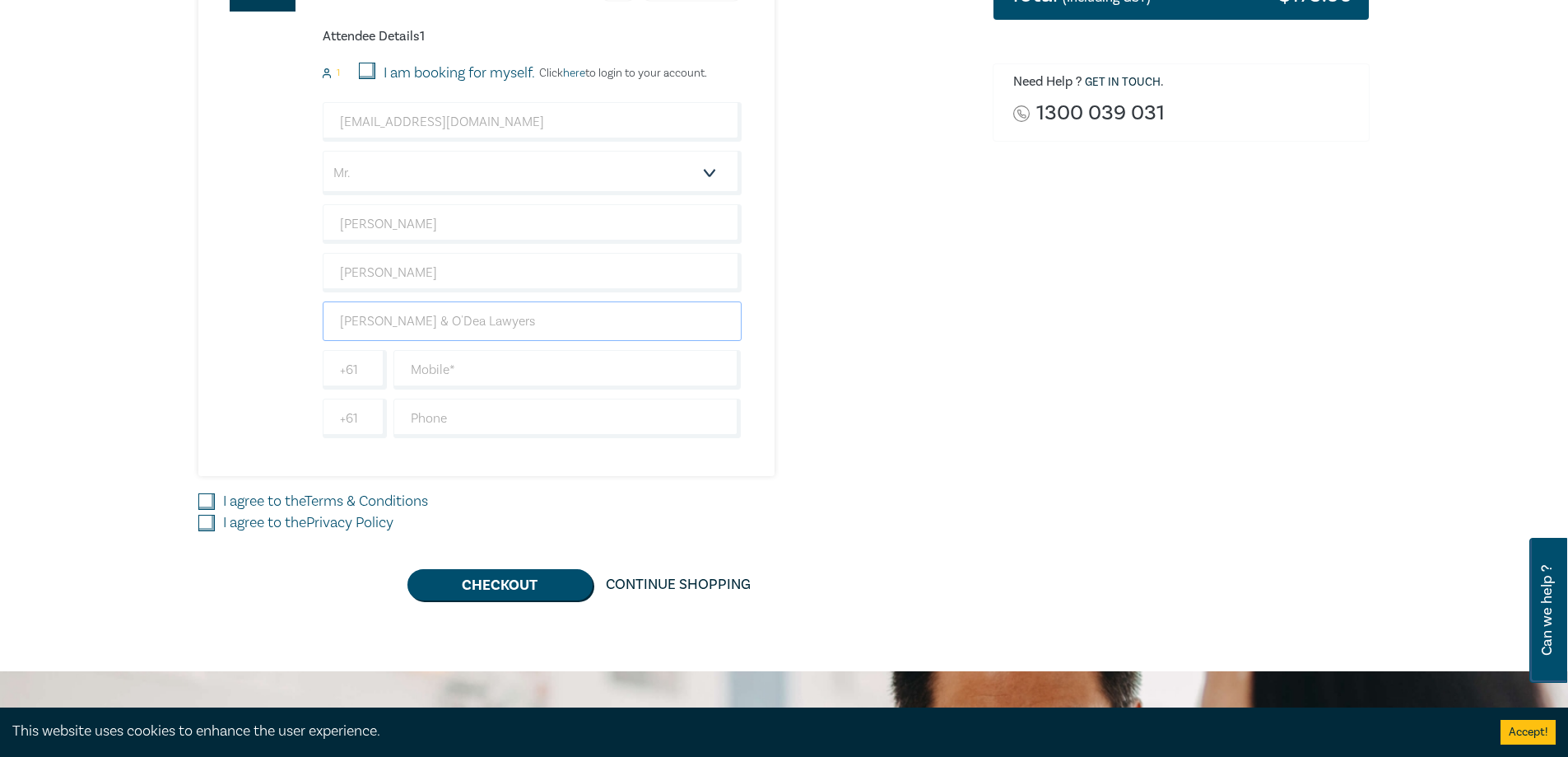
scroll to position [494, 0]
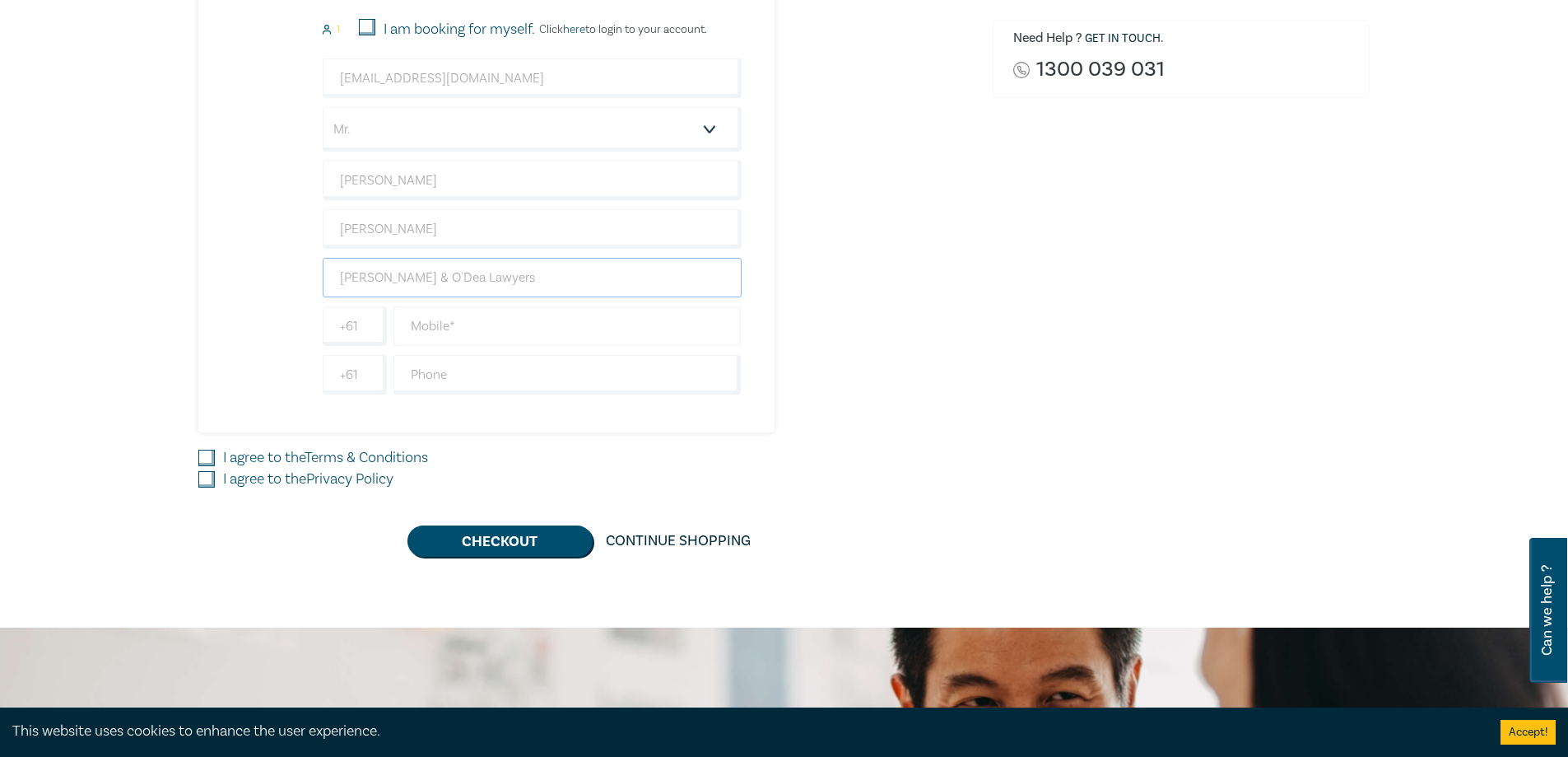
type input "[PERSON_NAME] & O'Dea Lawyers"
click at [417, 328] on input "text" at bounding box center [567, 326] width 348 height 39
click at [207, 458] on input "I agree to the Terms & Conditions" at bounding box center [206, 457] width 17 height 17
checkbox input "true"
click at [207, 483] on input "I agree to the Privacy Policy" at bounding box center [206, 479] width 17 height 17
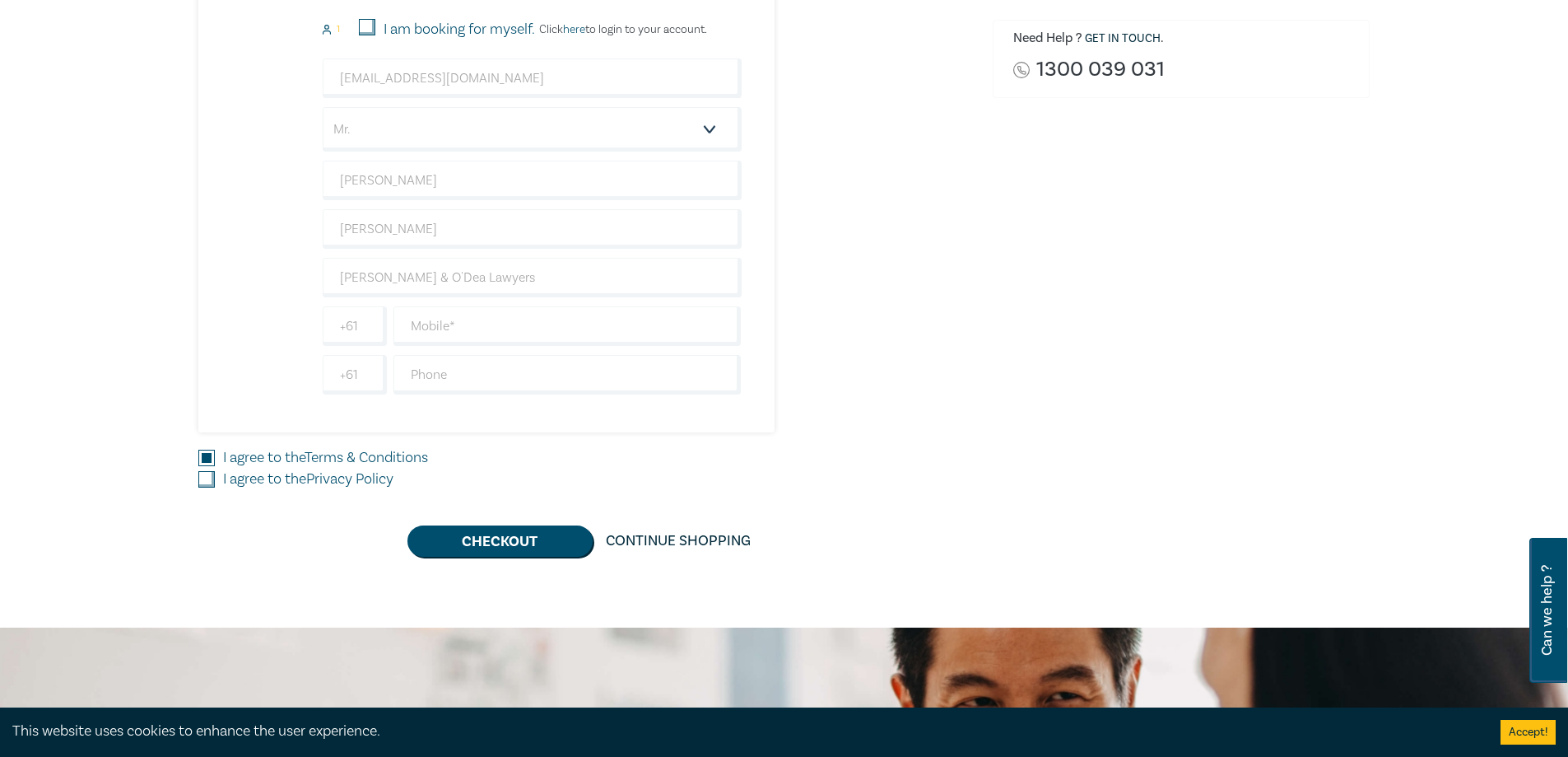
checkbox input "true"
click at [413, 320] on input "text" at bounding box center [567, 326] width 348 height 39
type input "0404176857"
click at [518, 542] on button "Checkout" at bounding box center [500, 541] width 185 height 32
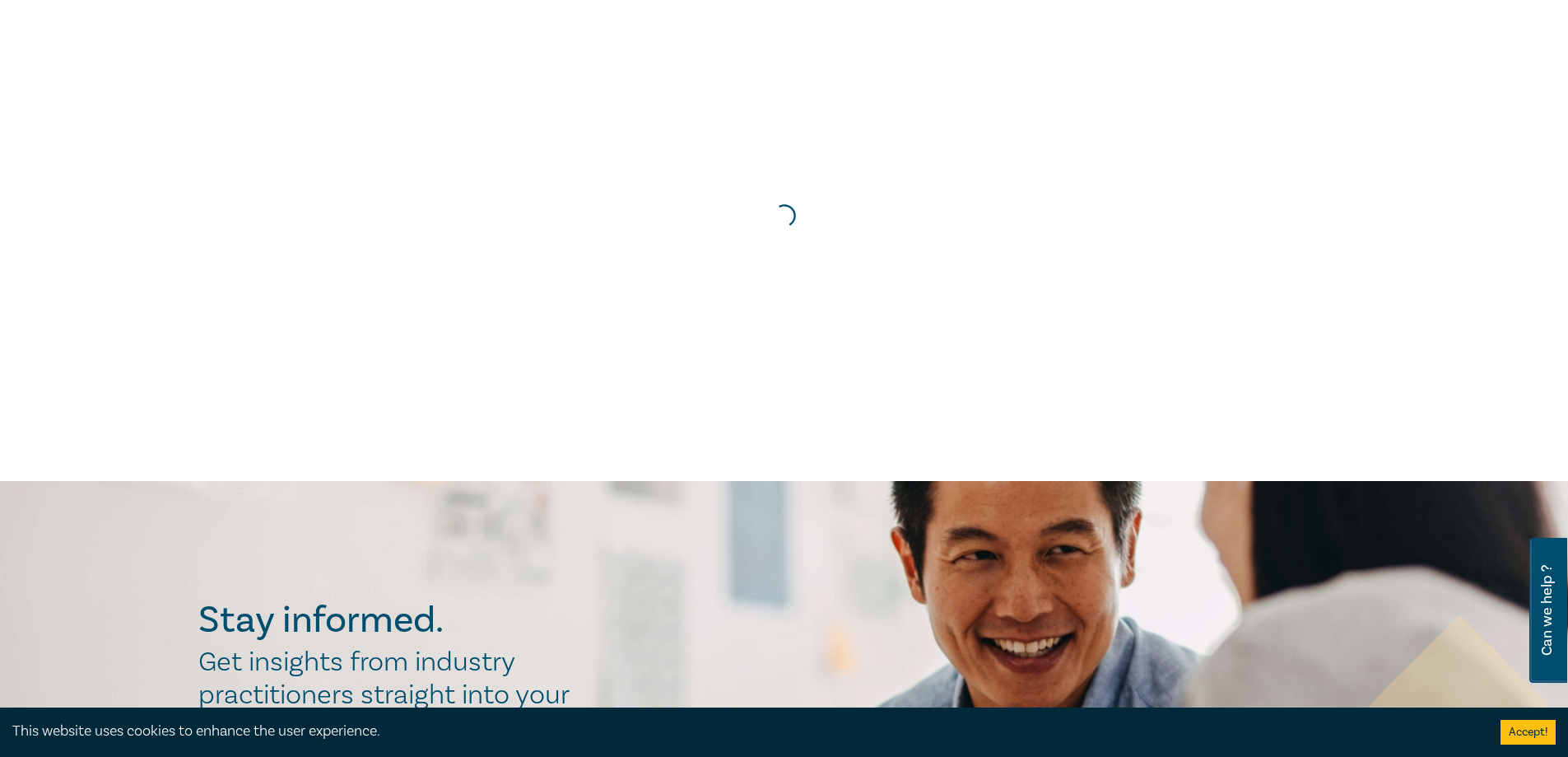
scroll to position [0, 0]
